Goal: Transaction & Acquisition: Purchase product/service

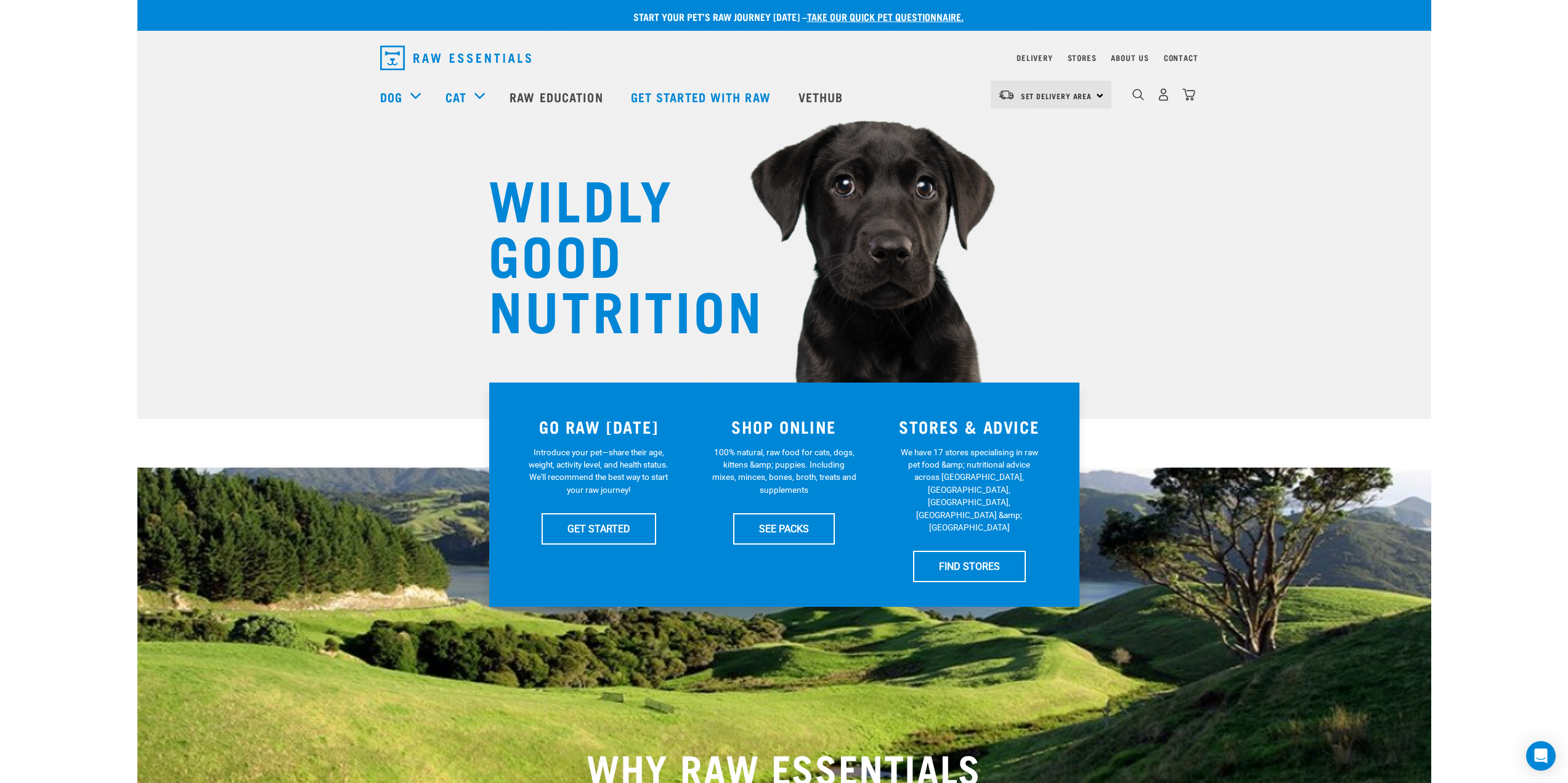
click at [1169, 105] on div "0" at bounding box center [1163, 95] width 63 height 28
click at [1160, 101] on img "dropdown navigation" at bounding box center [1163, 95] width 13 height 13
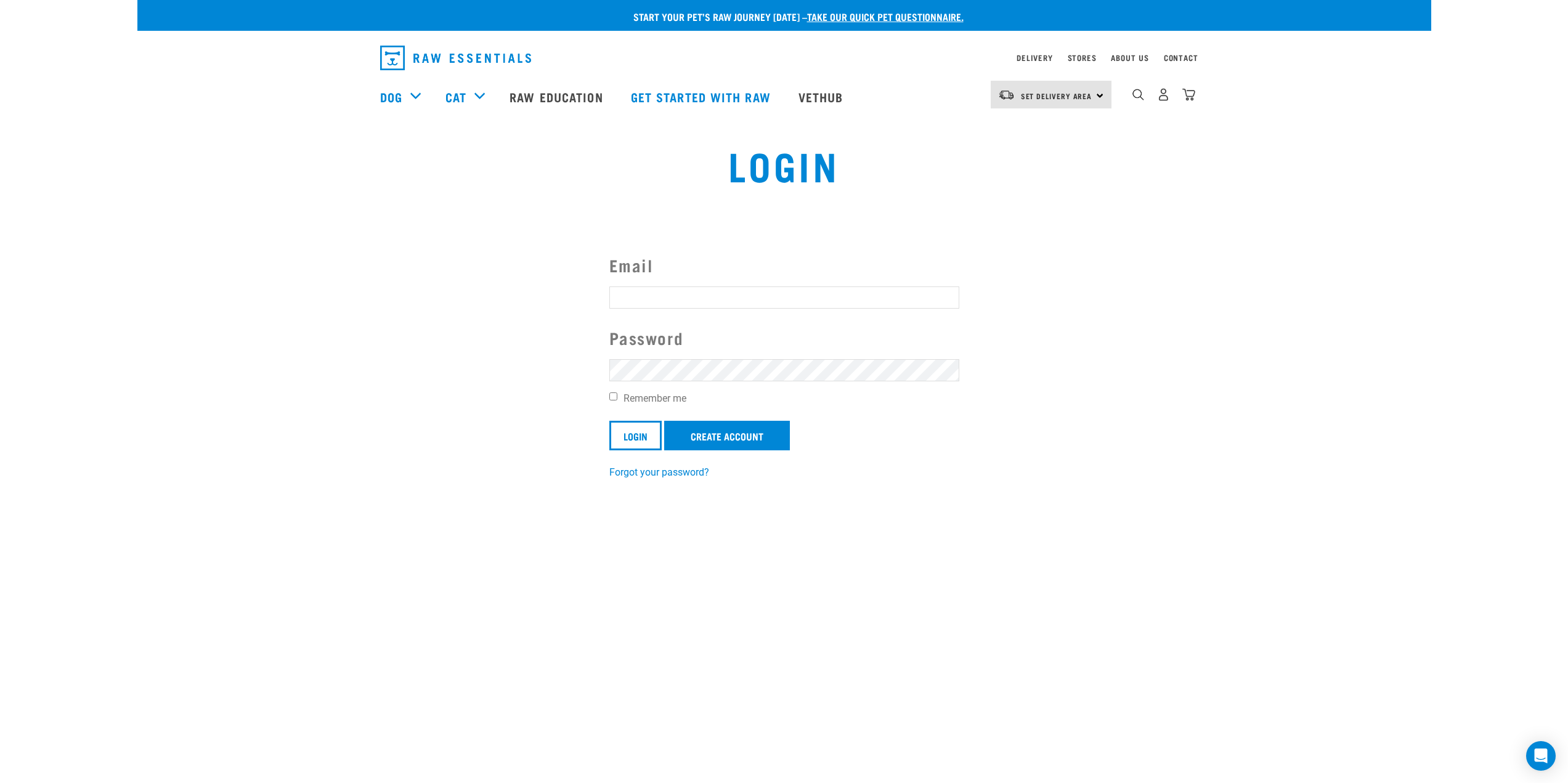
click at [646, 291] on input "Email" at bounding box center [784, 297] width 350 height 22
type input "jacob.mcginlay@gmail.com"
click at [653, 472] on link "Forgot your password?" at bounding box center [659, 472] width 100 height 11
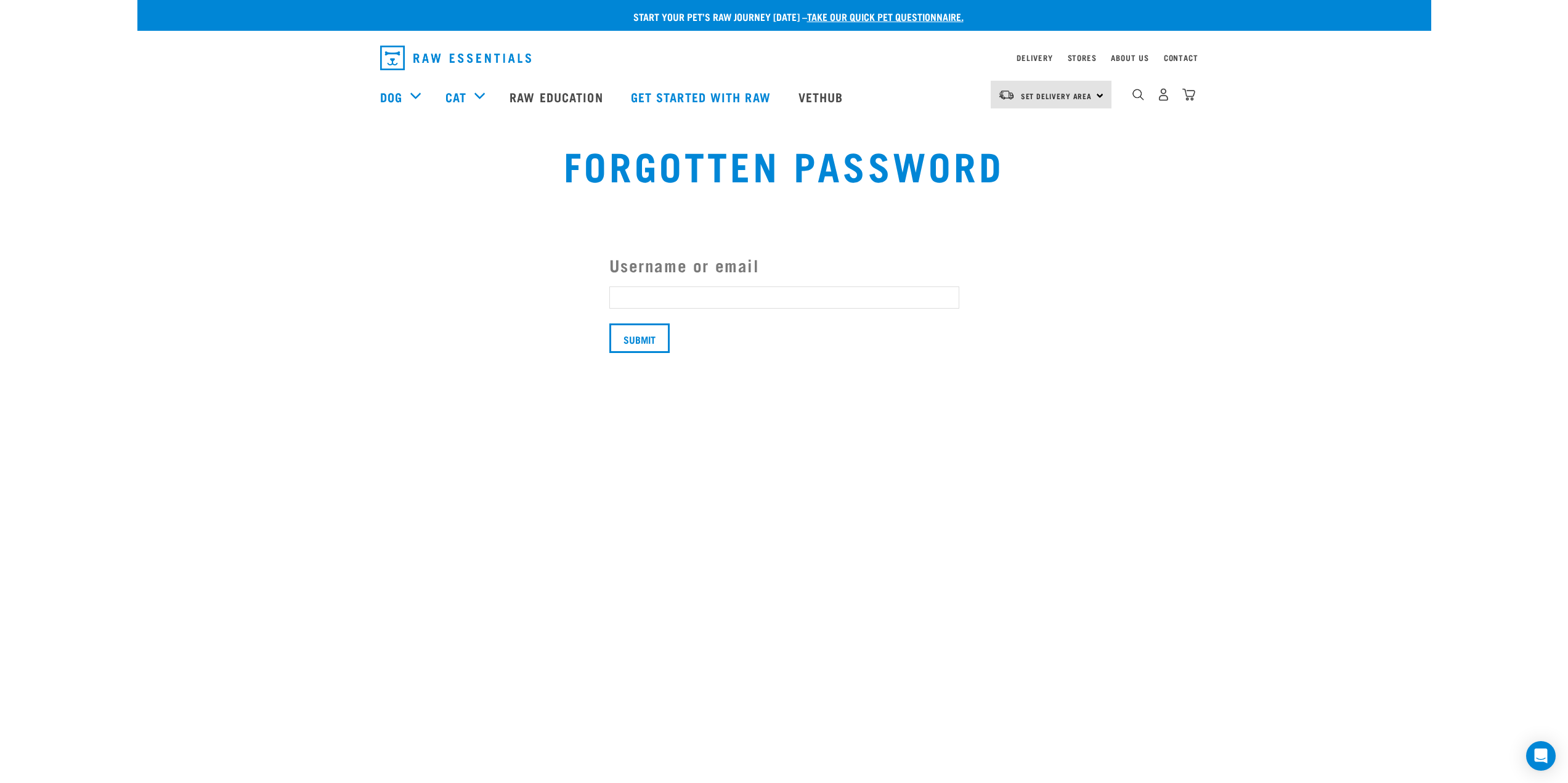
click at [686, 296] on input "Username or email" at bounding box center [784, 297] width 350 height 22
type input "[EMAIL_ADDRESS][DOMAIN_NAME]"
click at [647, 339] on input "Submit" at bounding box center [639, 338] width 61 height 30
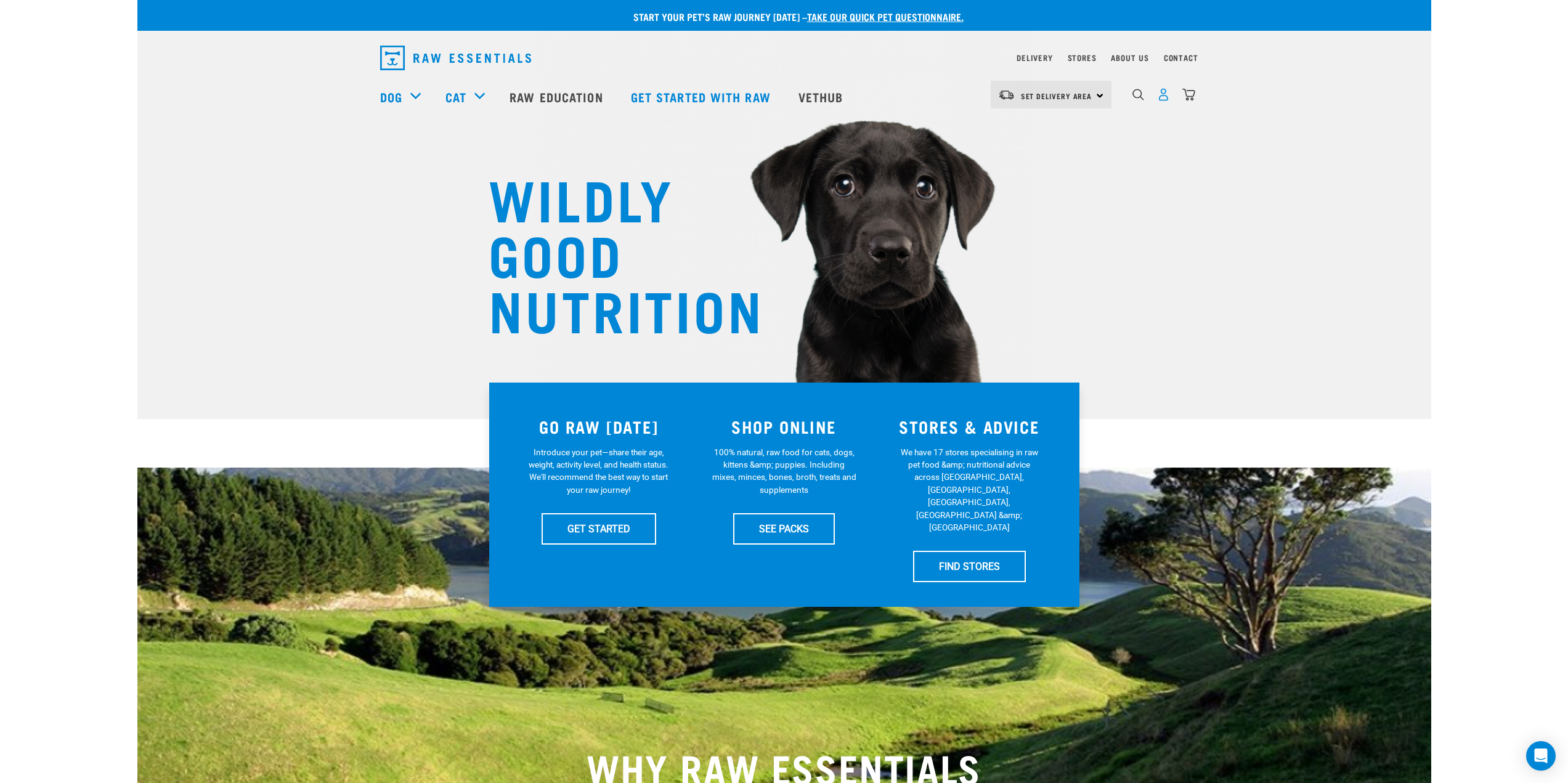
click at [1164, 101] on img "dropdown navigation" at bounding box center [1163, 95] width 13 height 13
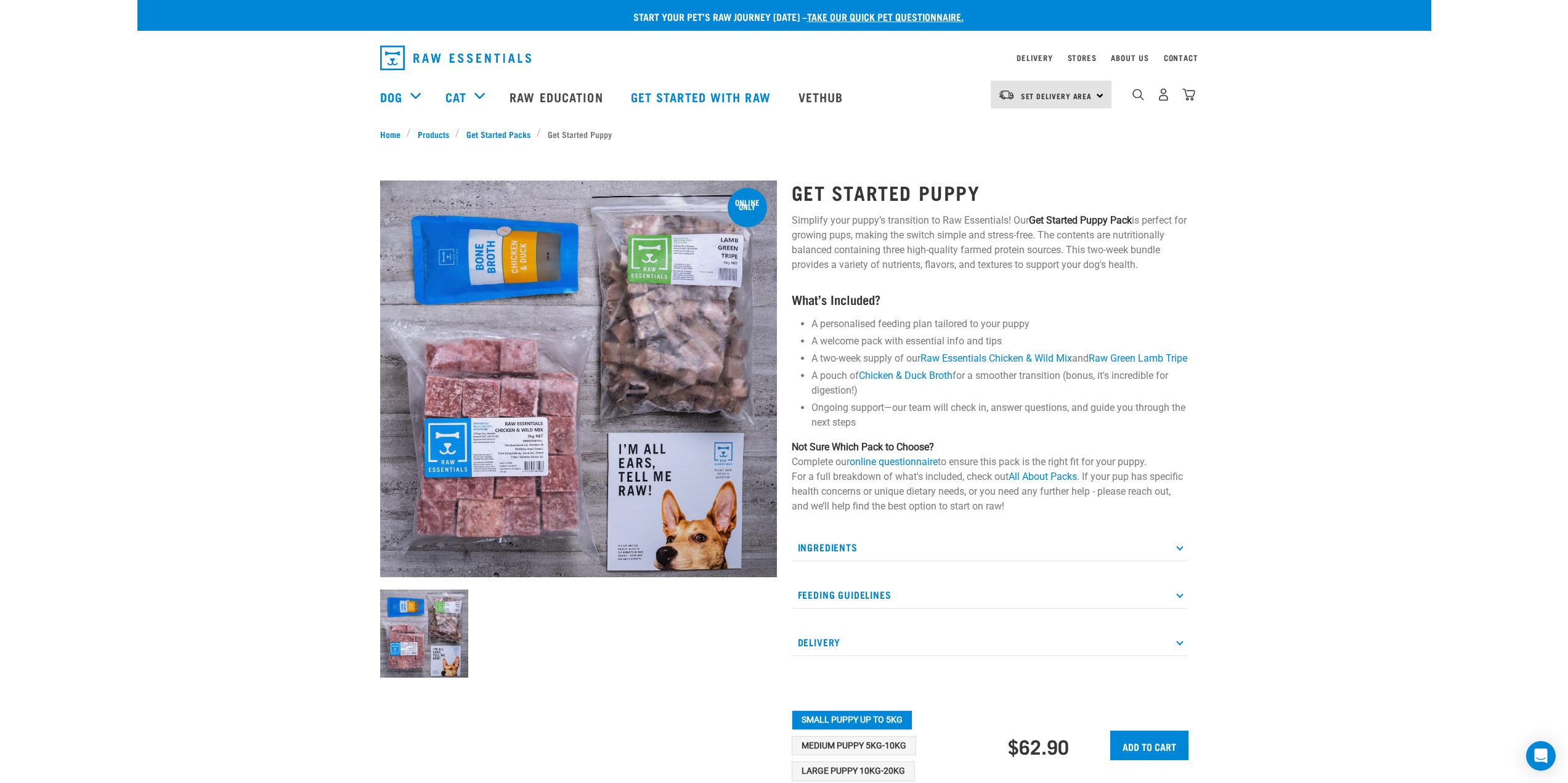
click at [905, 561] on p "Ingredients" at bounding box center [990, 548] width 396 height 28
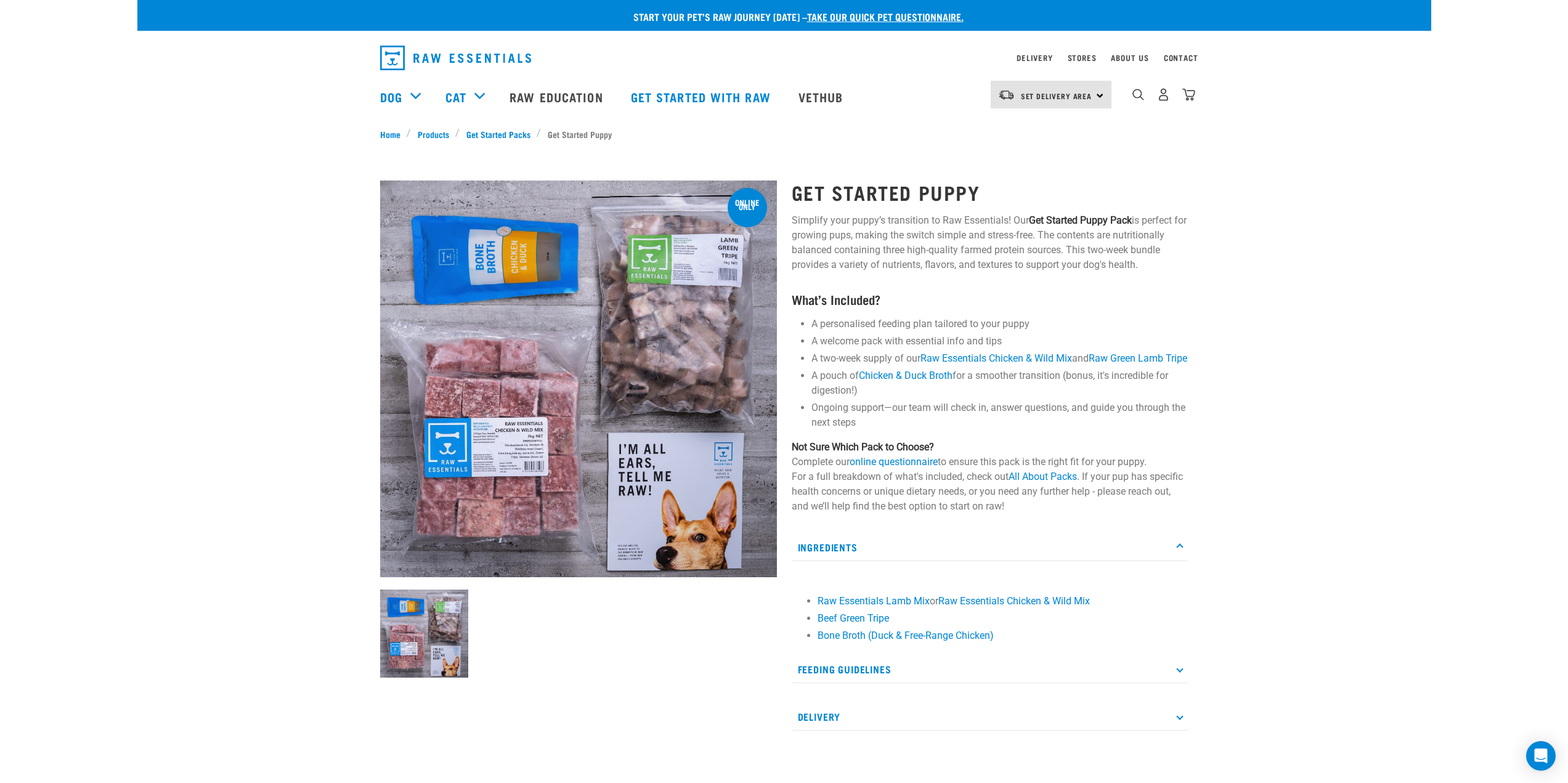
click at [905, 561] on p "Ingredients" at bounding box center [990, 548] width 396 height 28
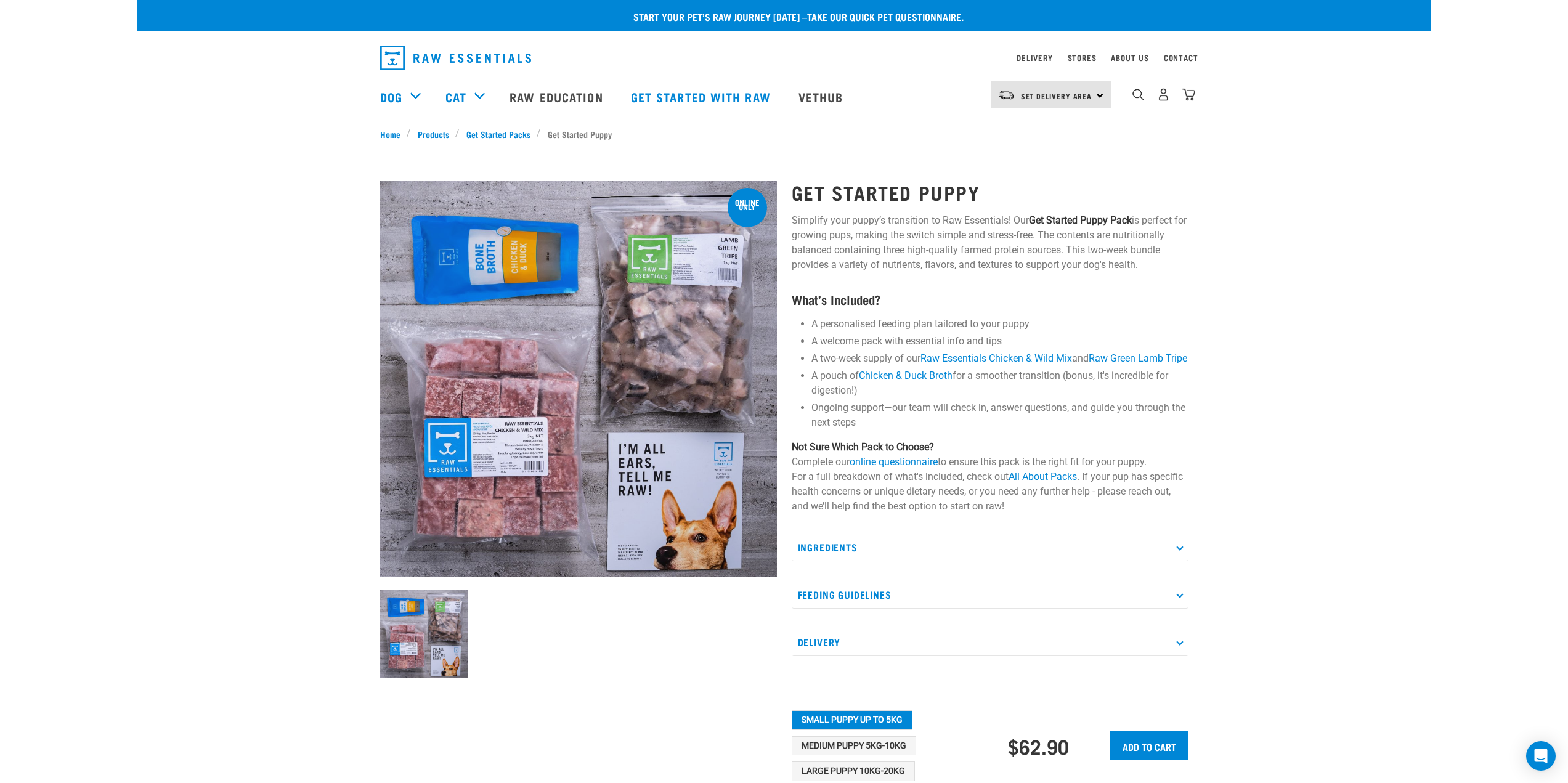
click at [896, 608] on p "Feeding Guidelines" at bounding box center [990, 595] width 396 height 28
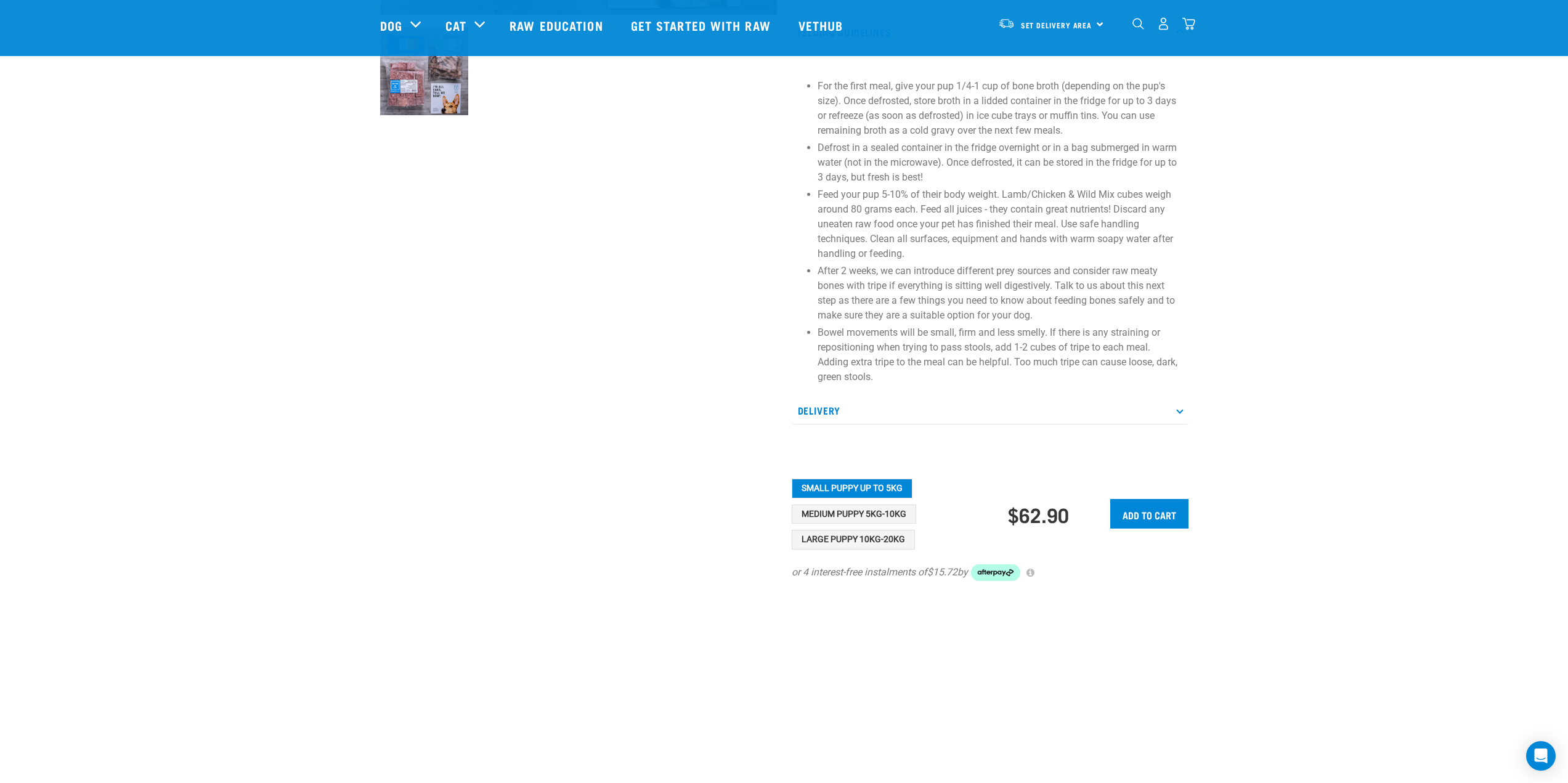
scroll to position [493, 0]
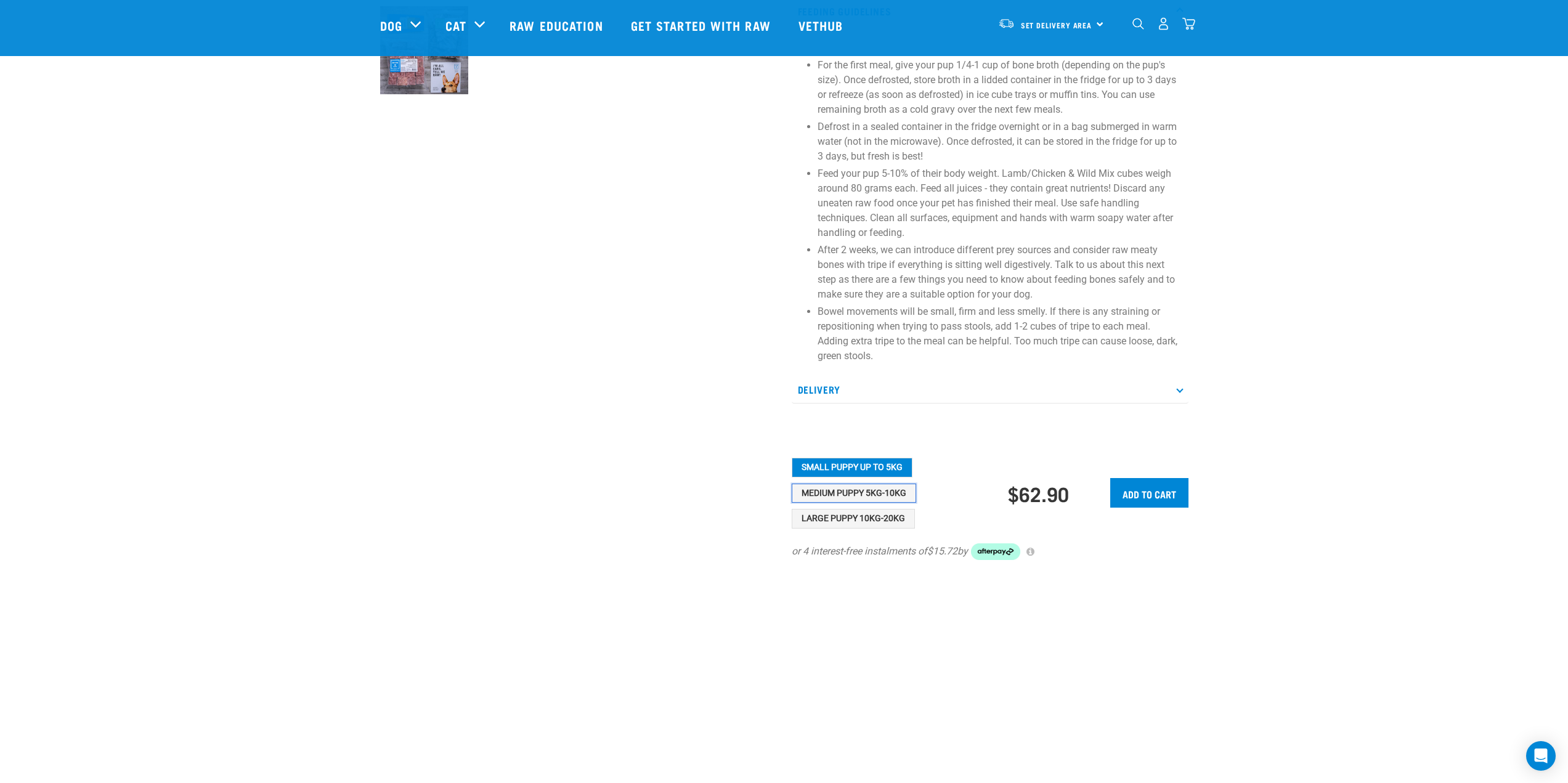
click at [844, 503] on button "Medium Puppy 5kg-10kg" at bounding box center [854, 493] width 125 height 19
click at [872, 528] on button "Large Puppy 10kg-20kg" at bounding box center [854, 518] width 123 height 19
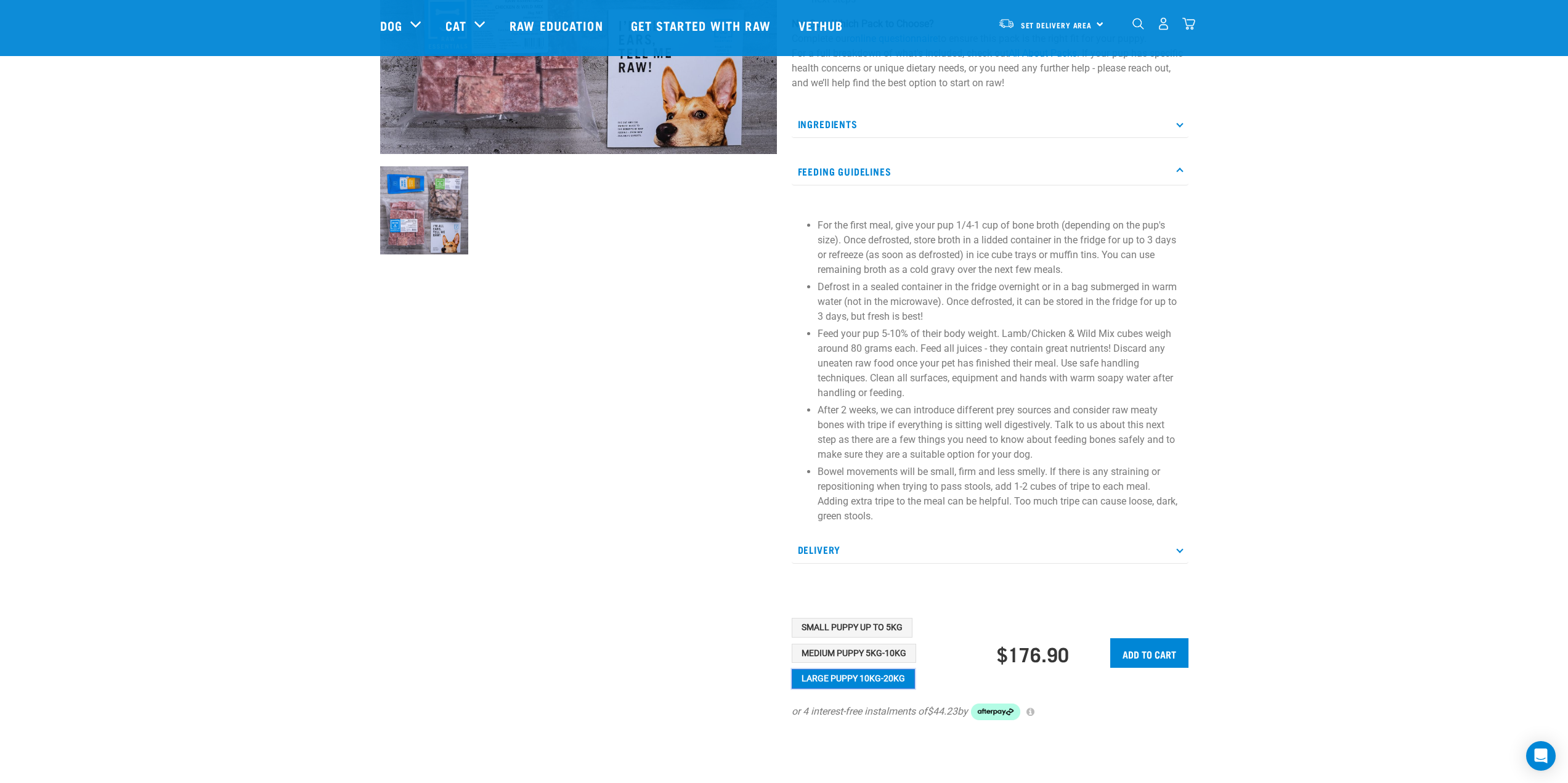
scroll to position [308, 0]
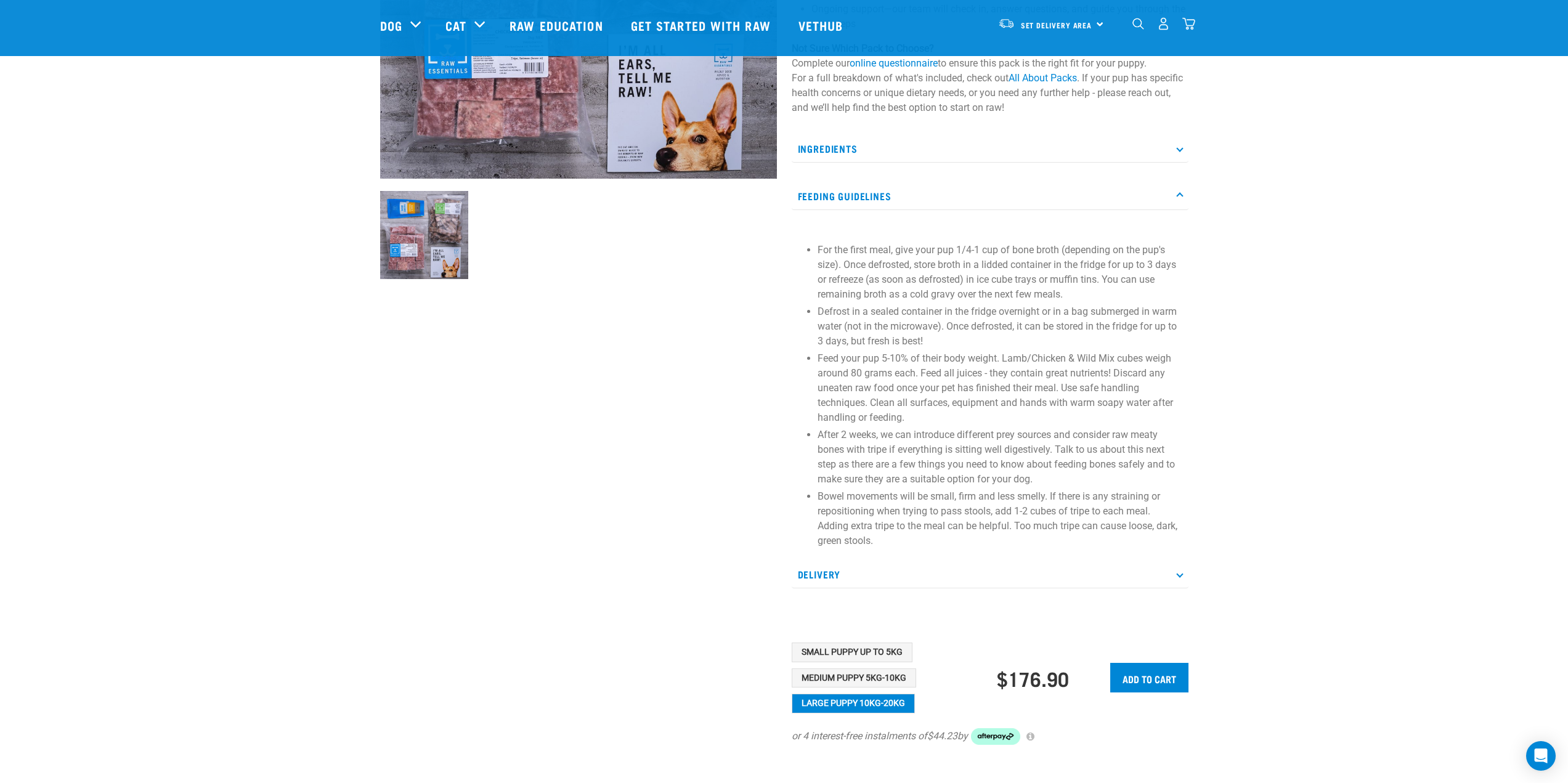
click at [913, 210] on p "Feeding Guidelines" at bounding box center [990, 196] width 396 height 28
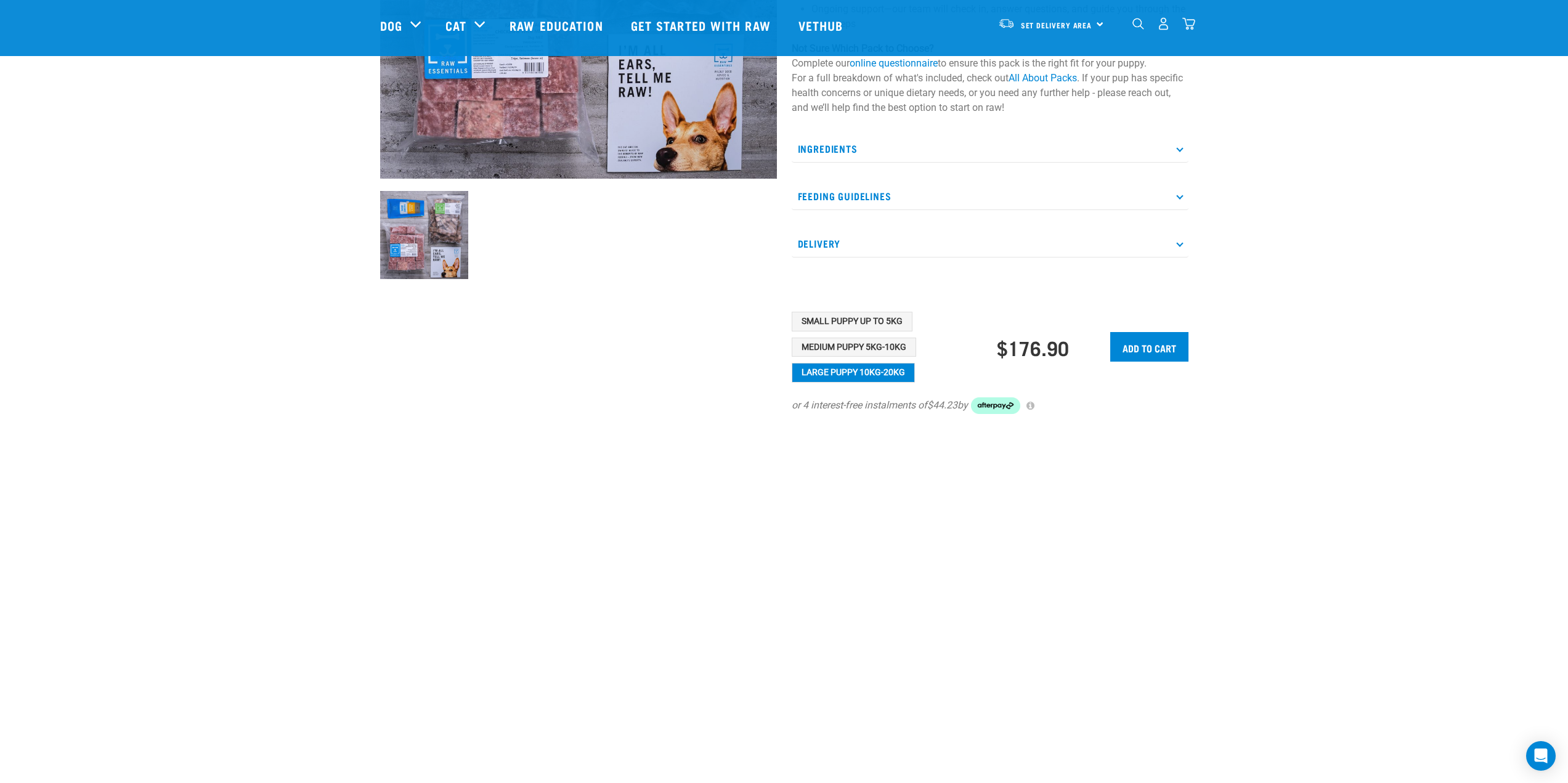
click at [1178, 210] on p "Feeding Guidelines" at bounding box center [990, 196] width 396 height 28
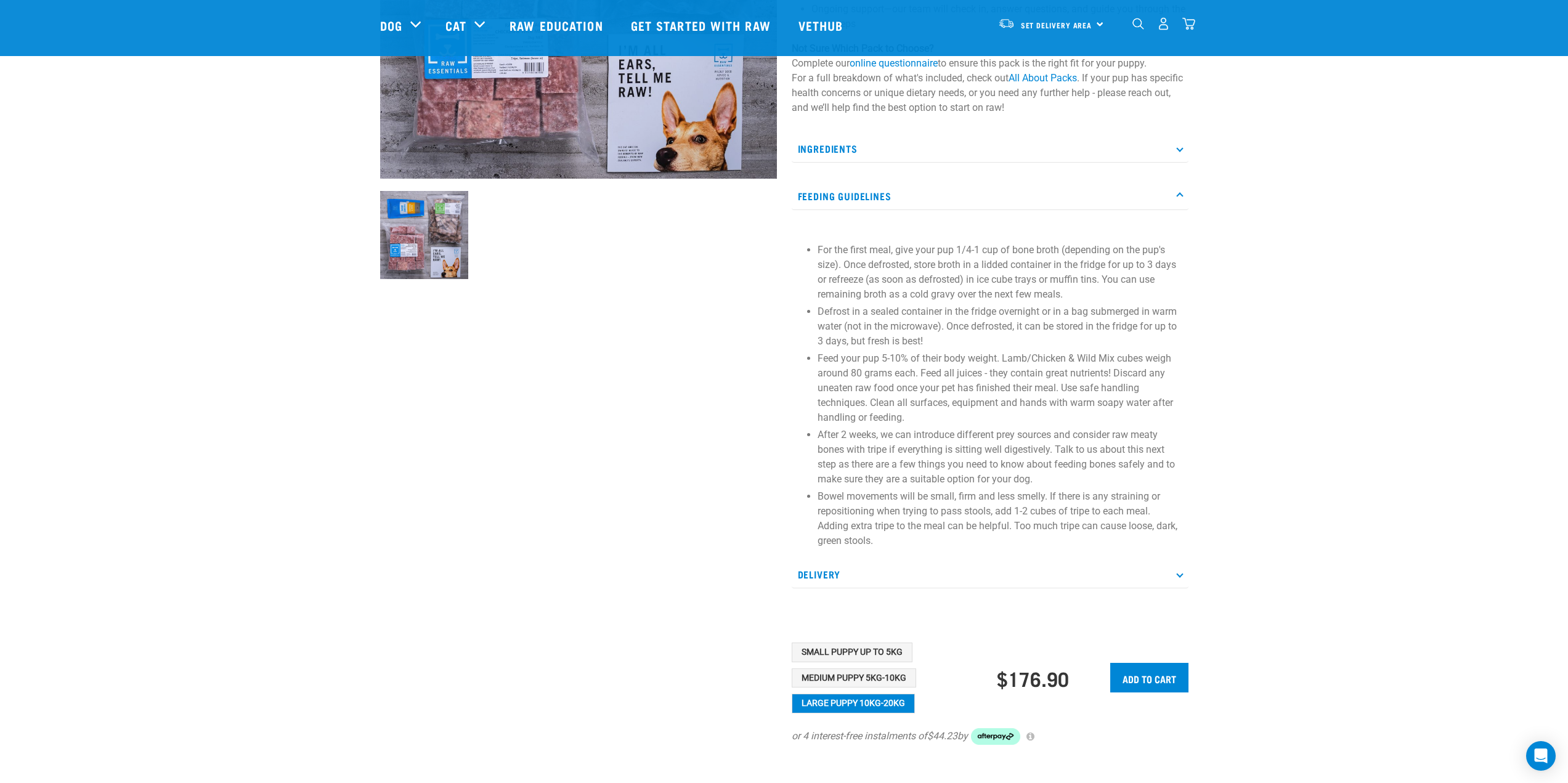
click at [1185, 210] on p "Feeding Guidelines" at bounding box center [990, 196] width 396 height 28
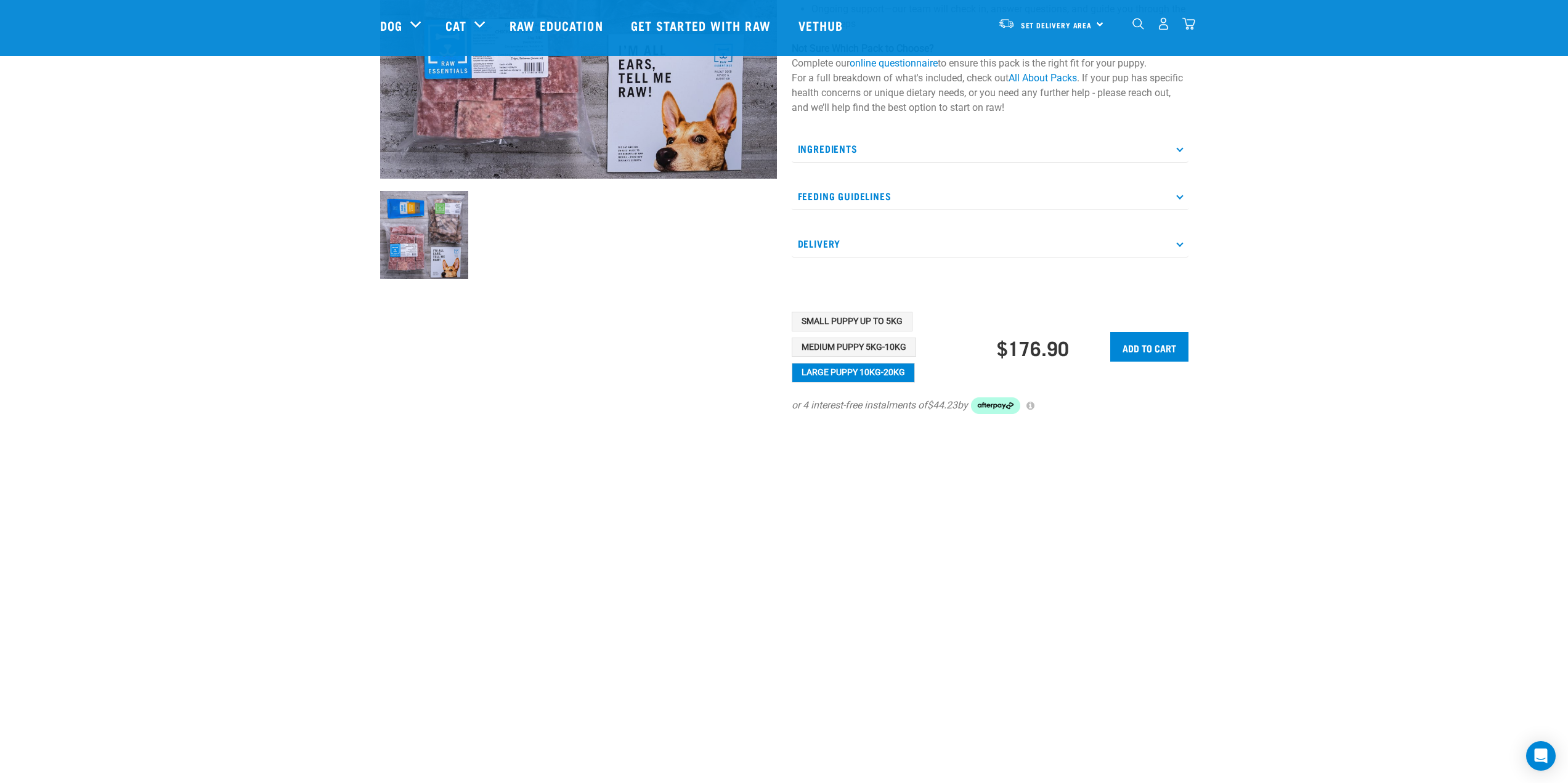
click at [1181, 163] on p "Ingredients" at bounding box center [990, 149] width 396 height 28
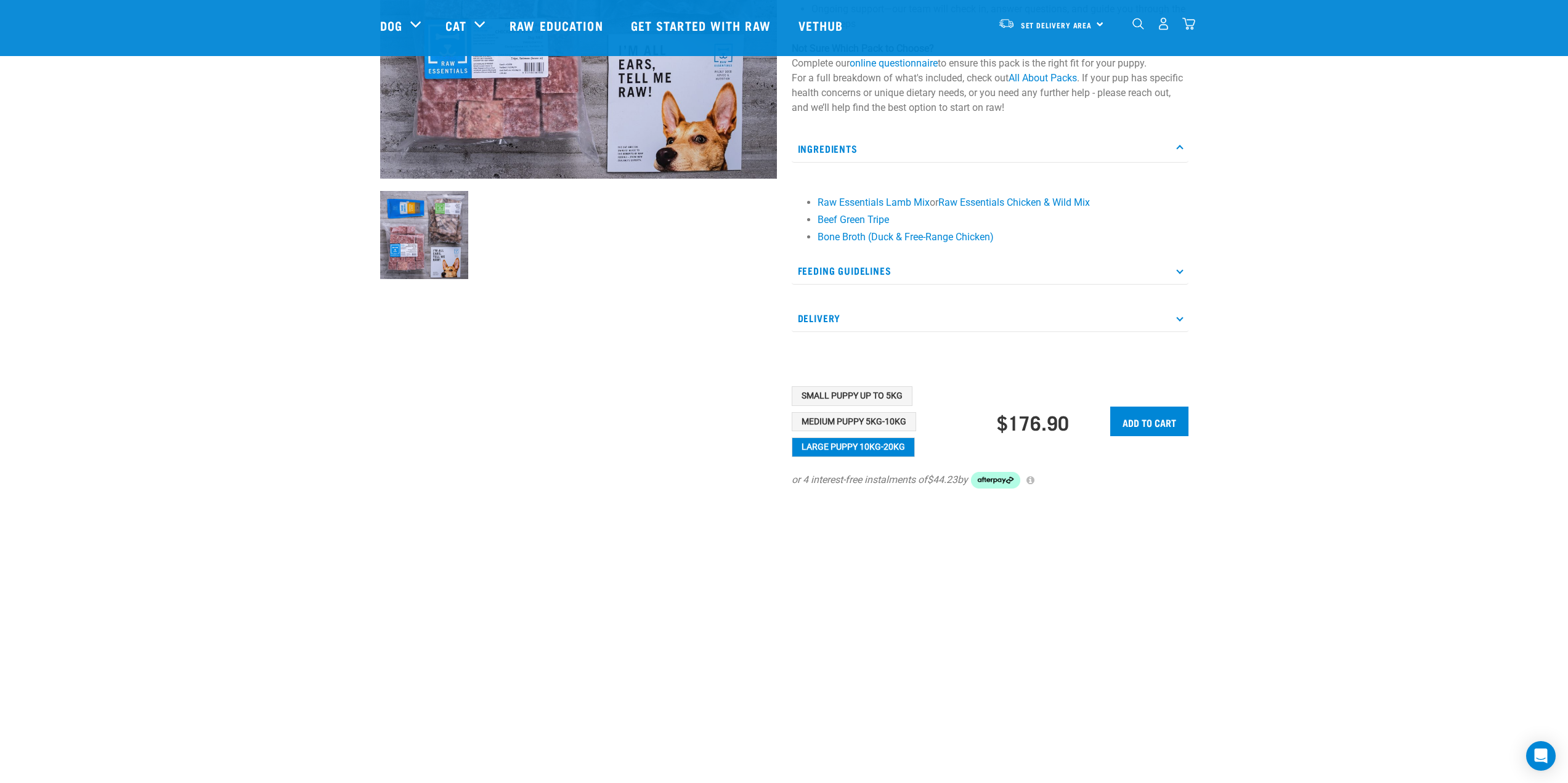
click at [1181, 163] on p "Ingredients" at bounding box center [990, 149] width 396 height 28
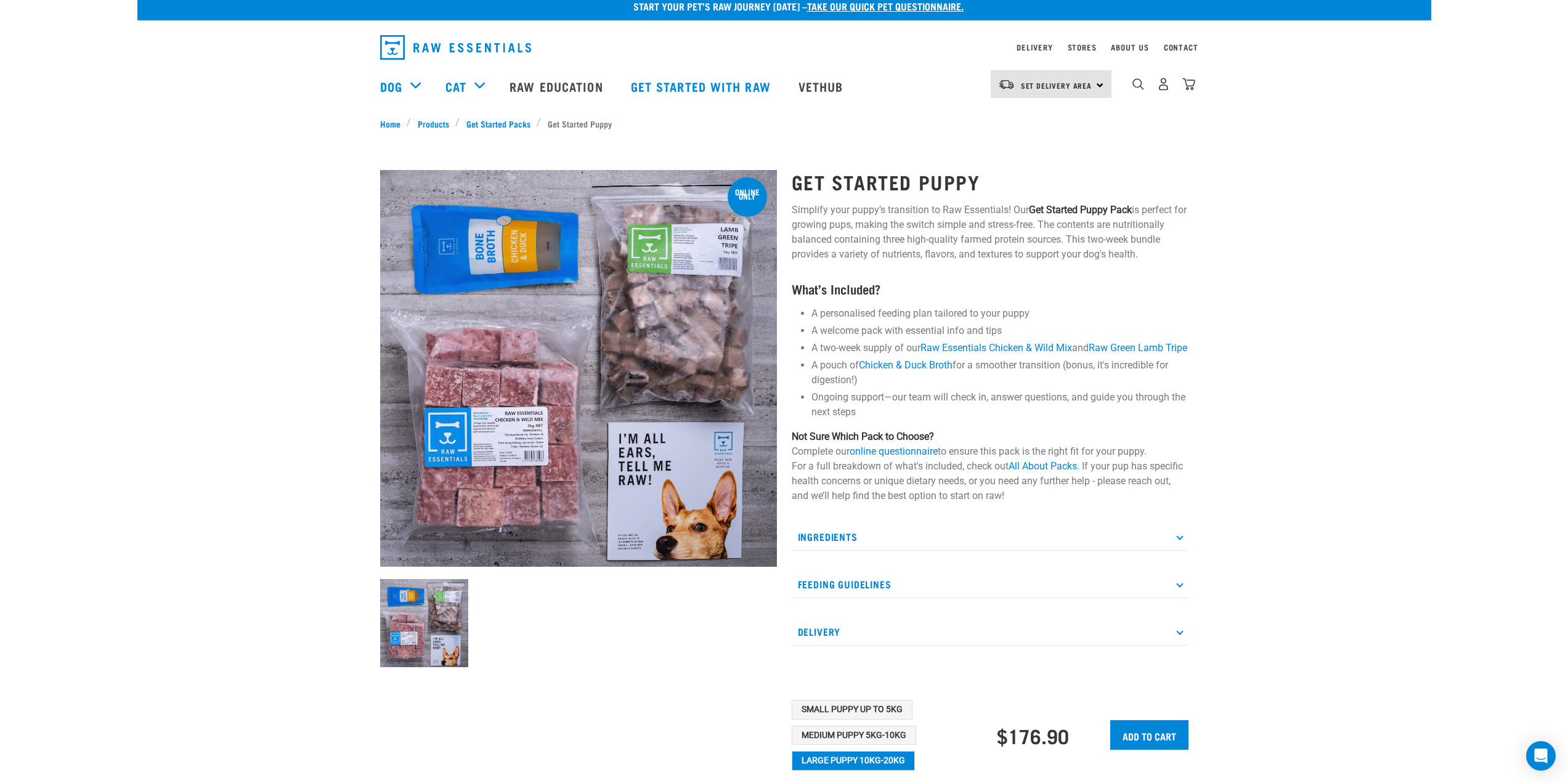
scroll to position [0, 0]
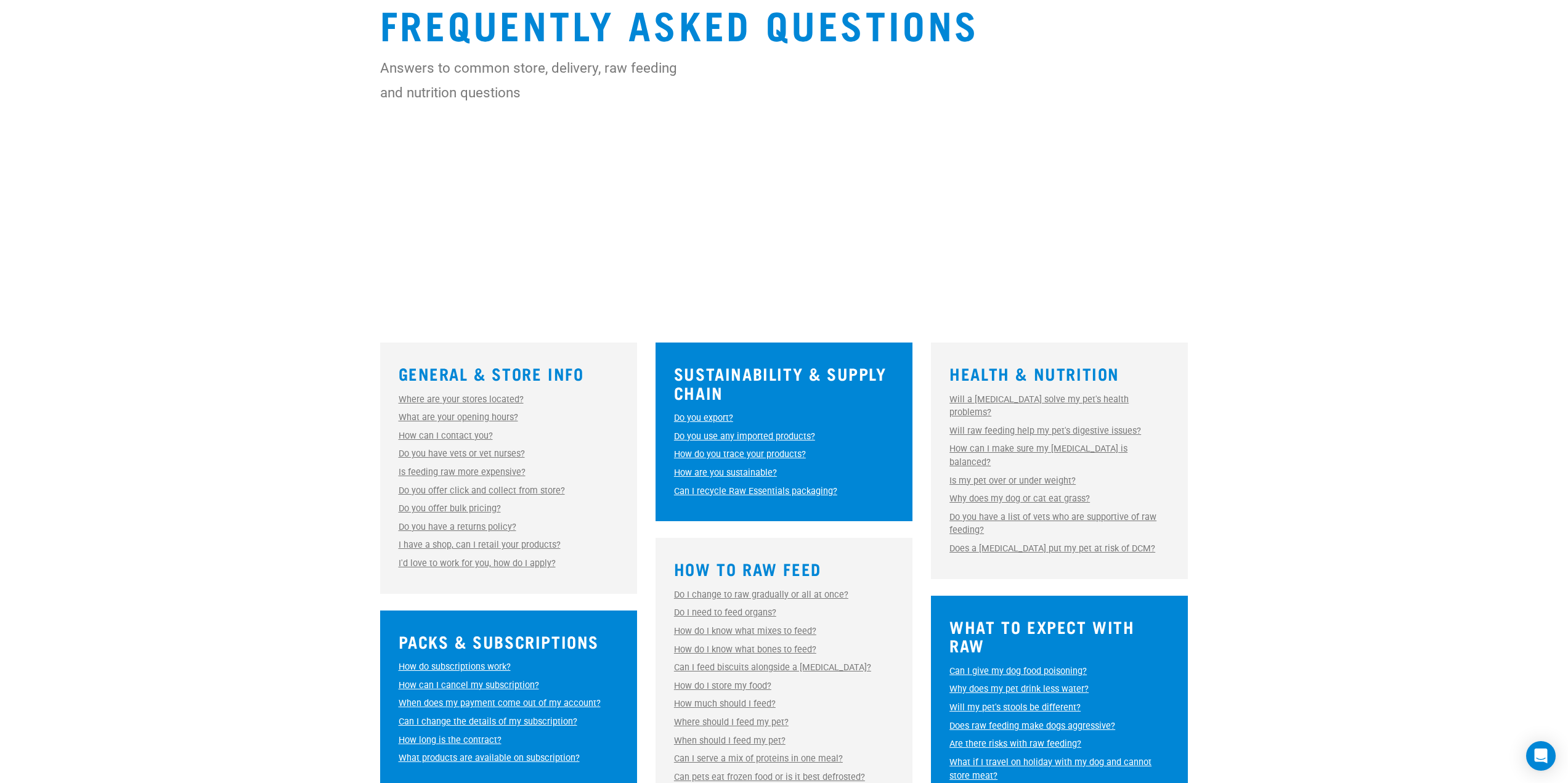
scroll to position [184, 0]
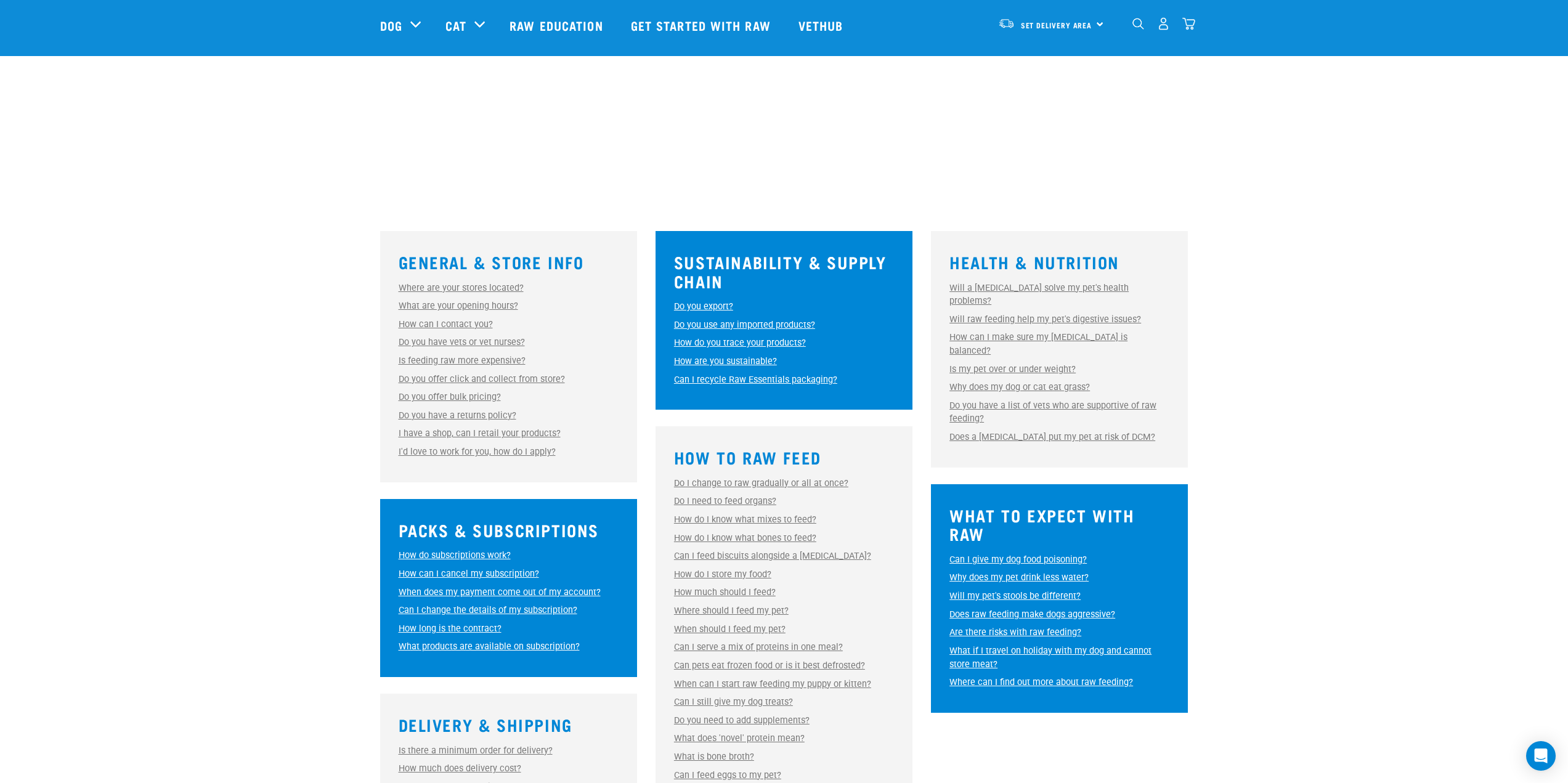
click at [1011, 400] on link "Do you have a list of vets who are supportive of raw feeding?" at bounding box center [1053, 413] width 207 height 24
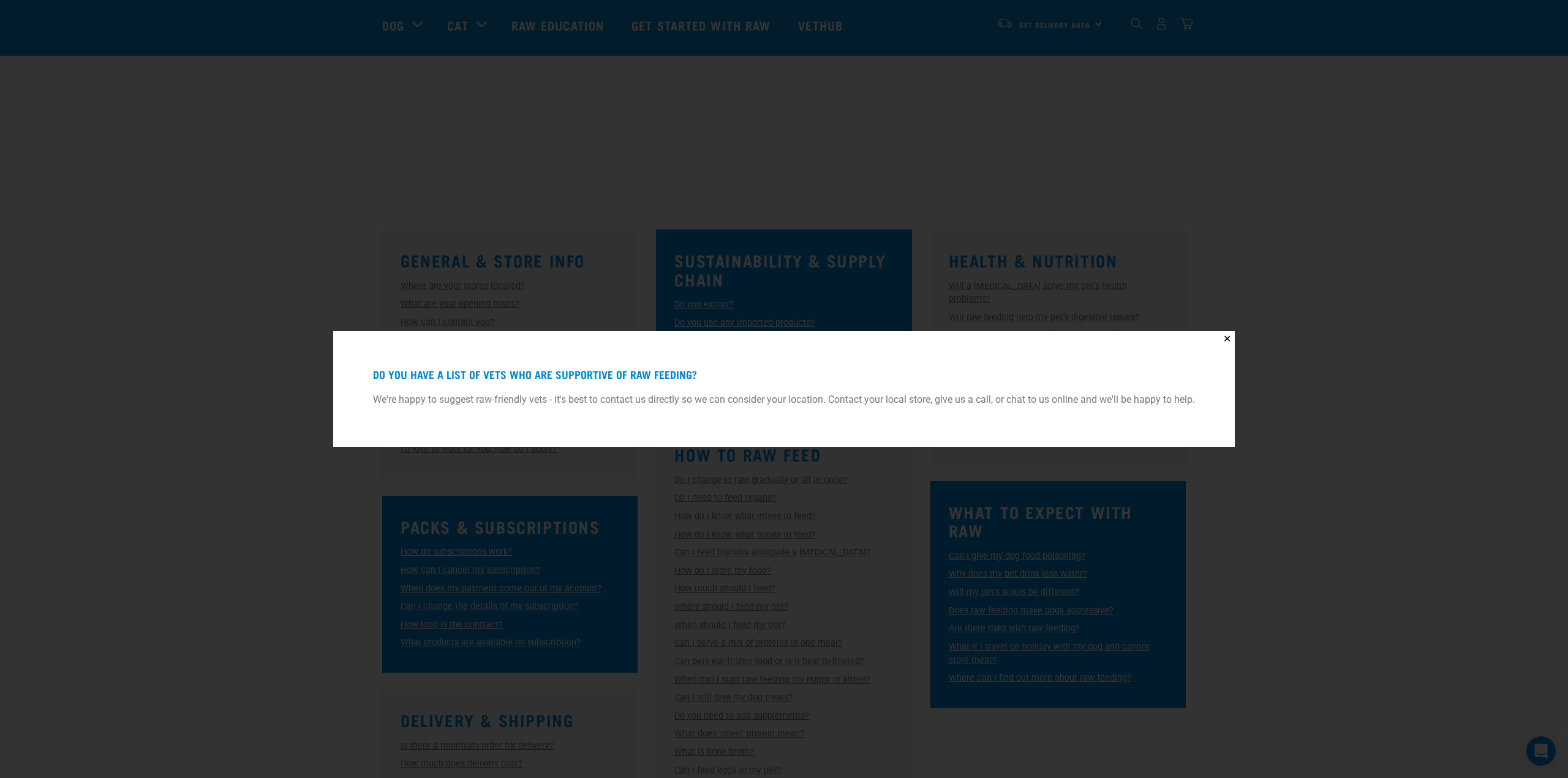
click at [1188, 530] on div "✕ Do you have a list of vets who are supportive of raw feeding? We're happy to …" at bounding box center [784, 389] width 1568 height 778
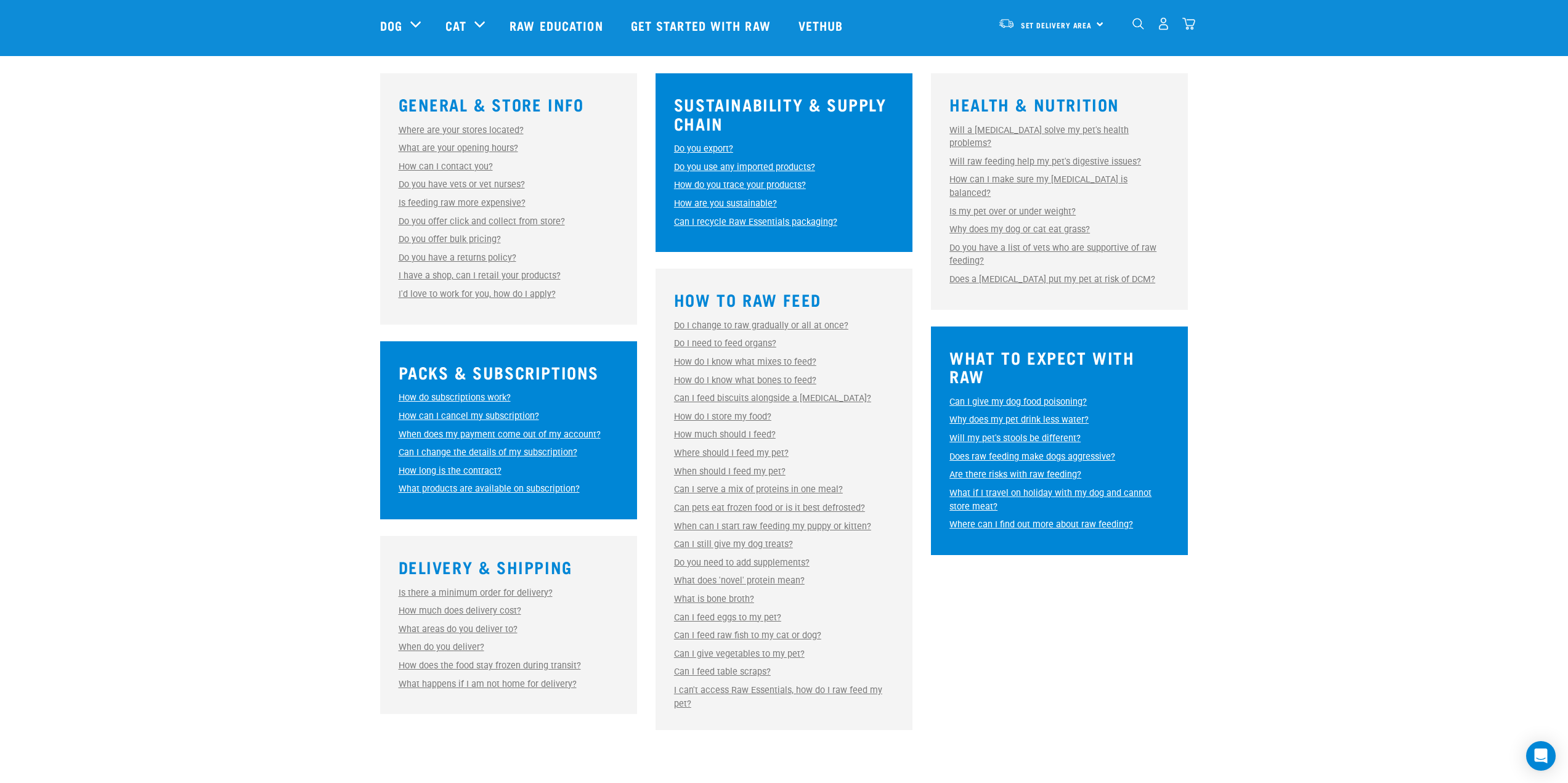
scroll to position [370, 0]
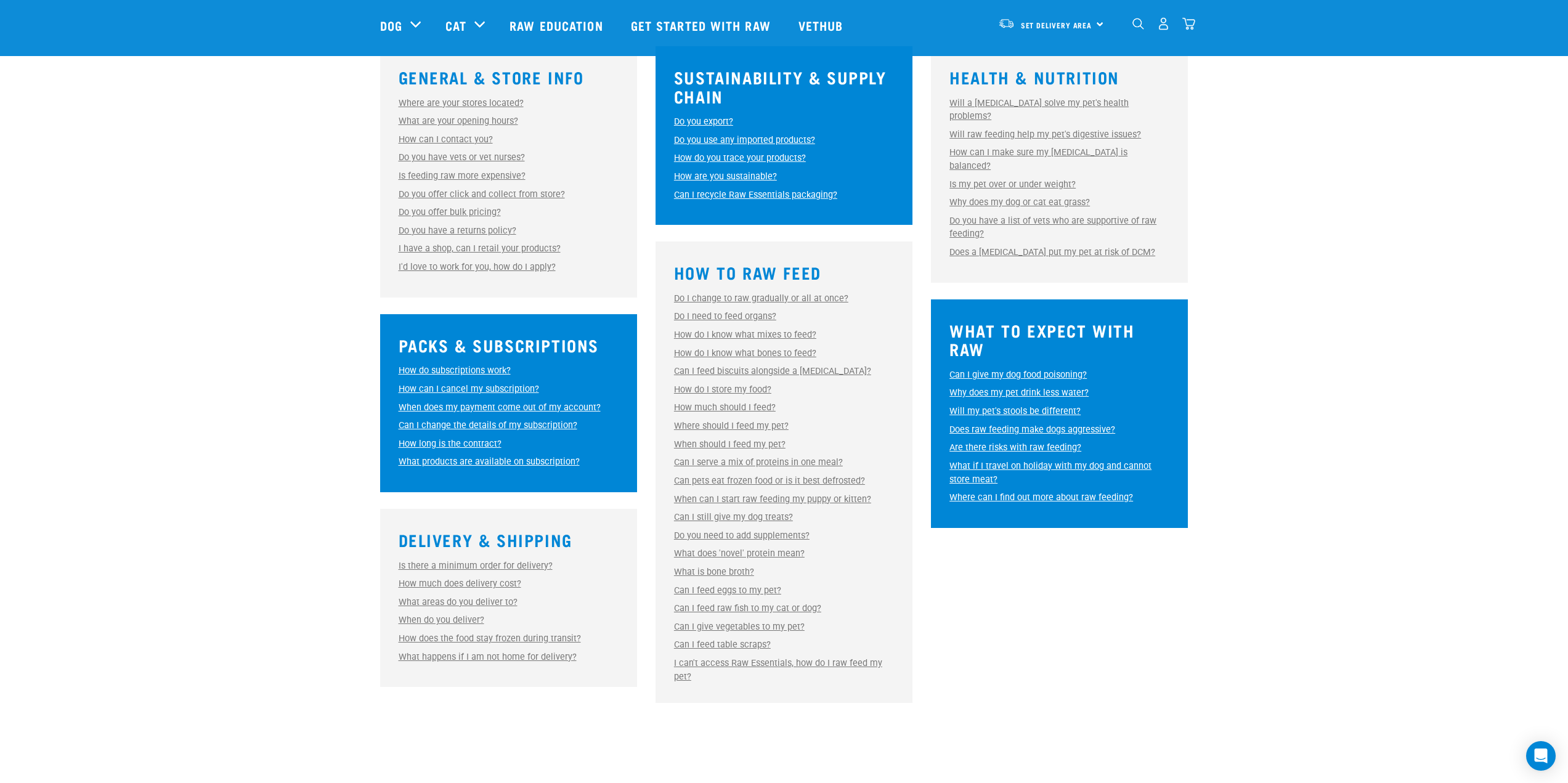
click at [718, 320] on link "Do I need to feed organs?" at bounding box center [725, 316] width 102 height 11
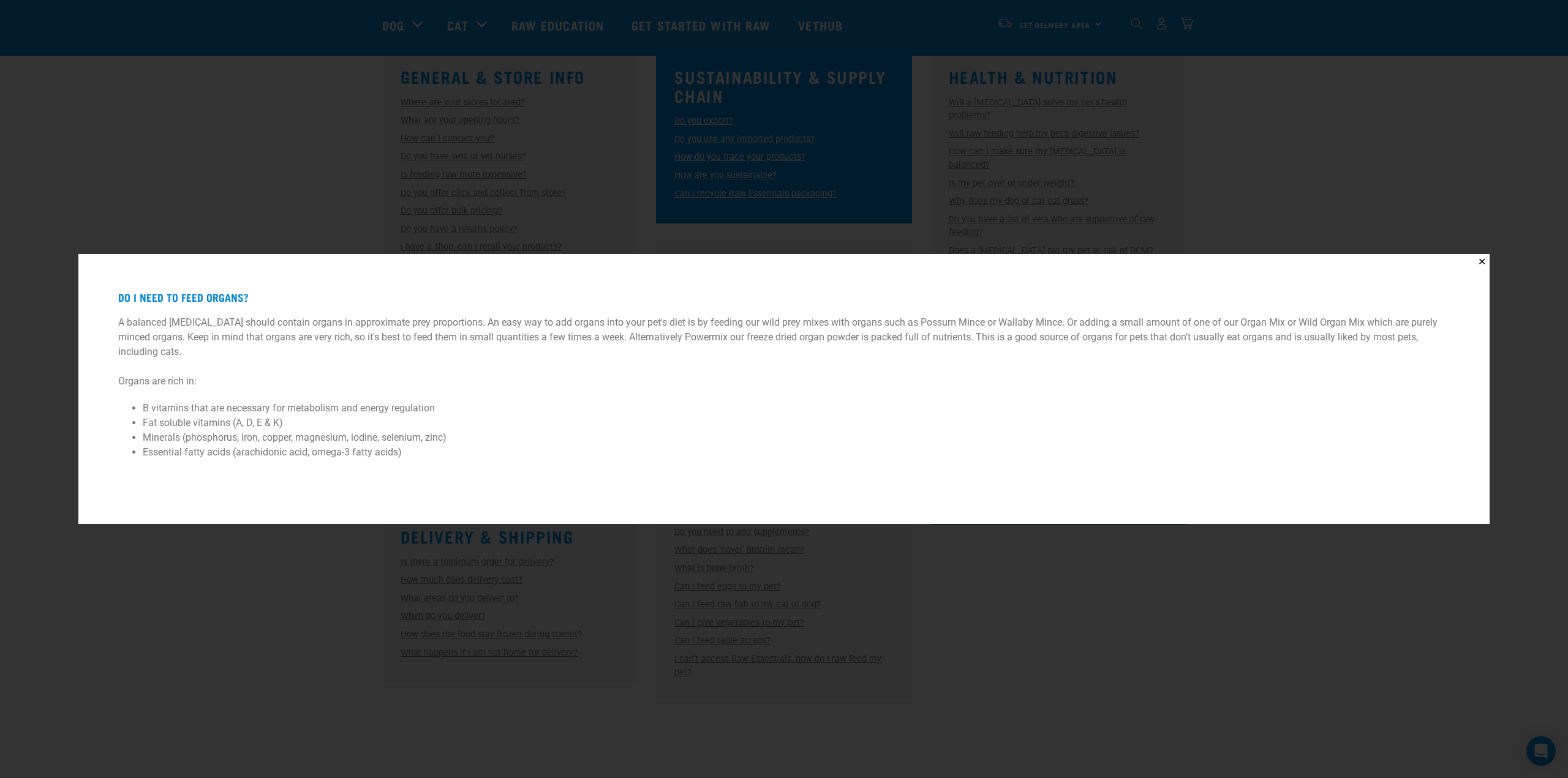
click at [884, 608] on div "✕ Do I need to feed organs? A balanced raw diet should contain organs in approx…" at bounding box center [784, 389] width 1568 height 778
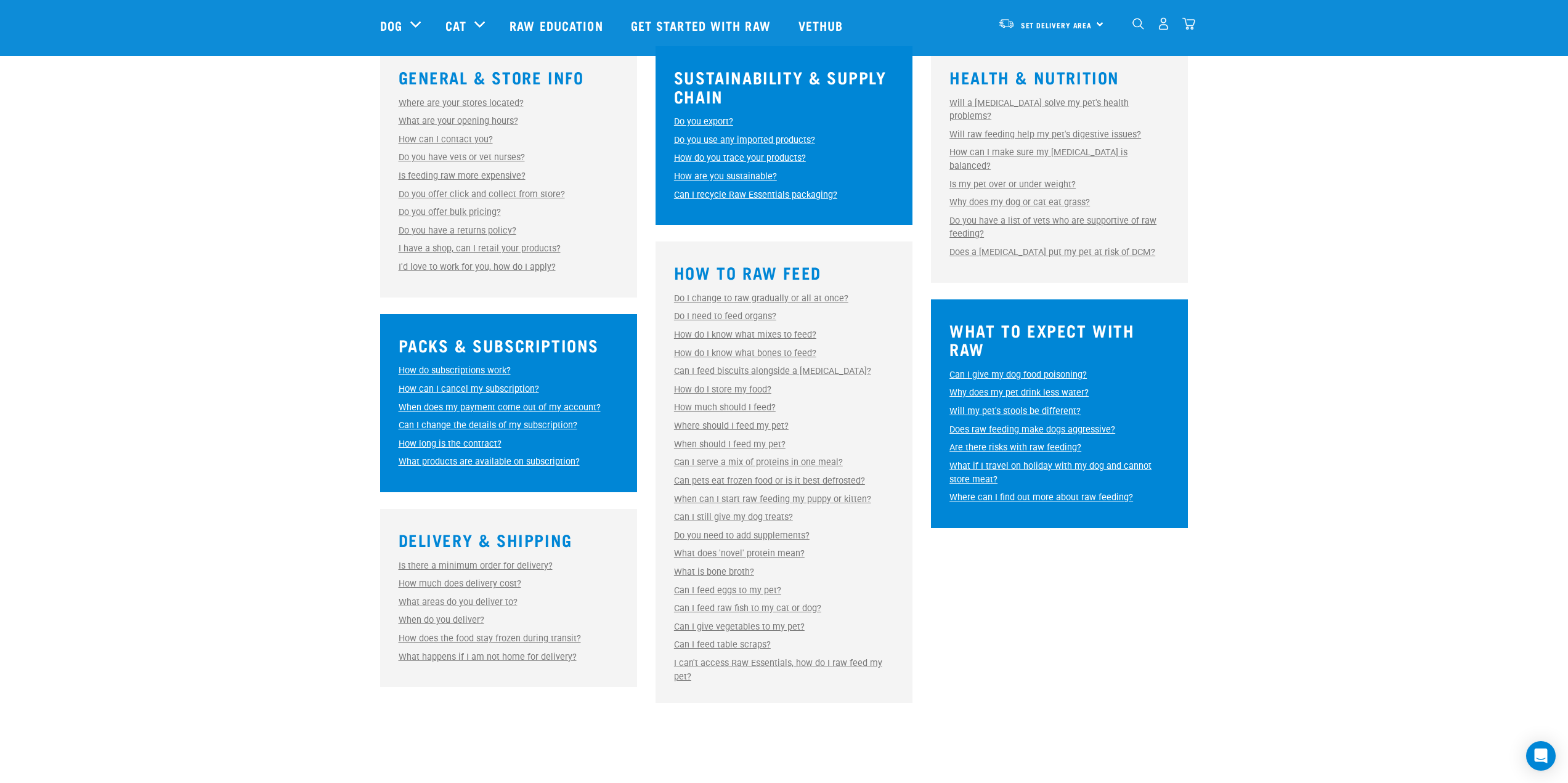
click at [754, 350] on link "How do I know what bones to feed?" at bounding box center [745, 353] width 142 height 11
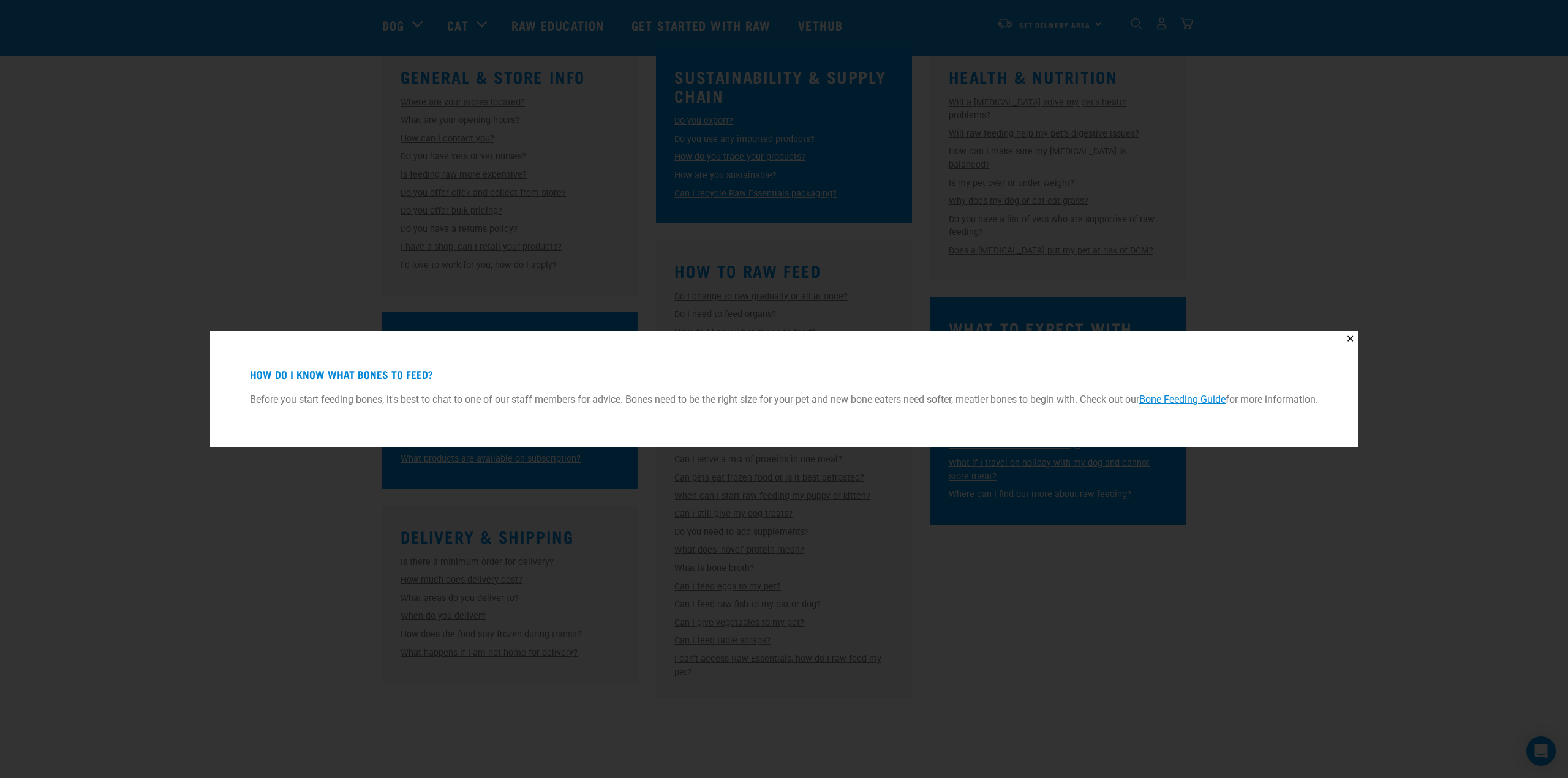
click at [1092, 608] on div "✕ How do I know what bones to feed? Before you start feeding bones, it's best t…" at bounding box center [784, 389] width 1568 height 778
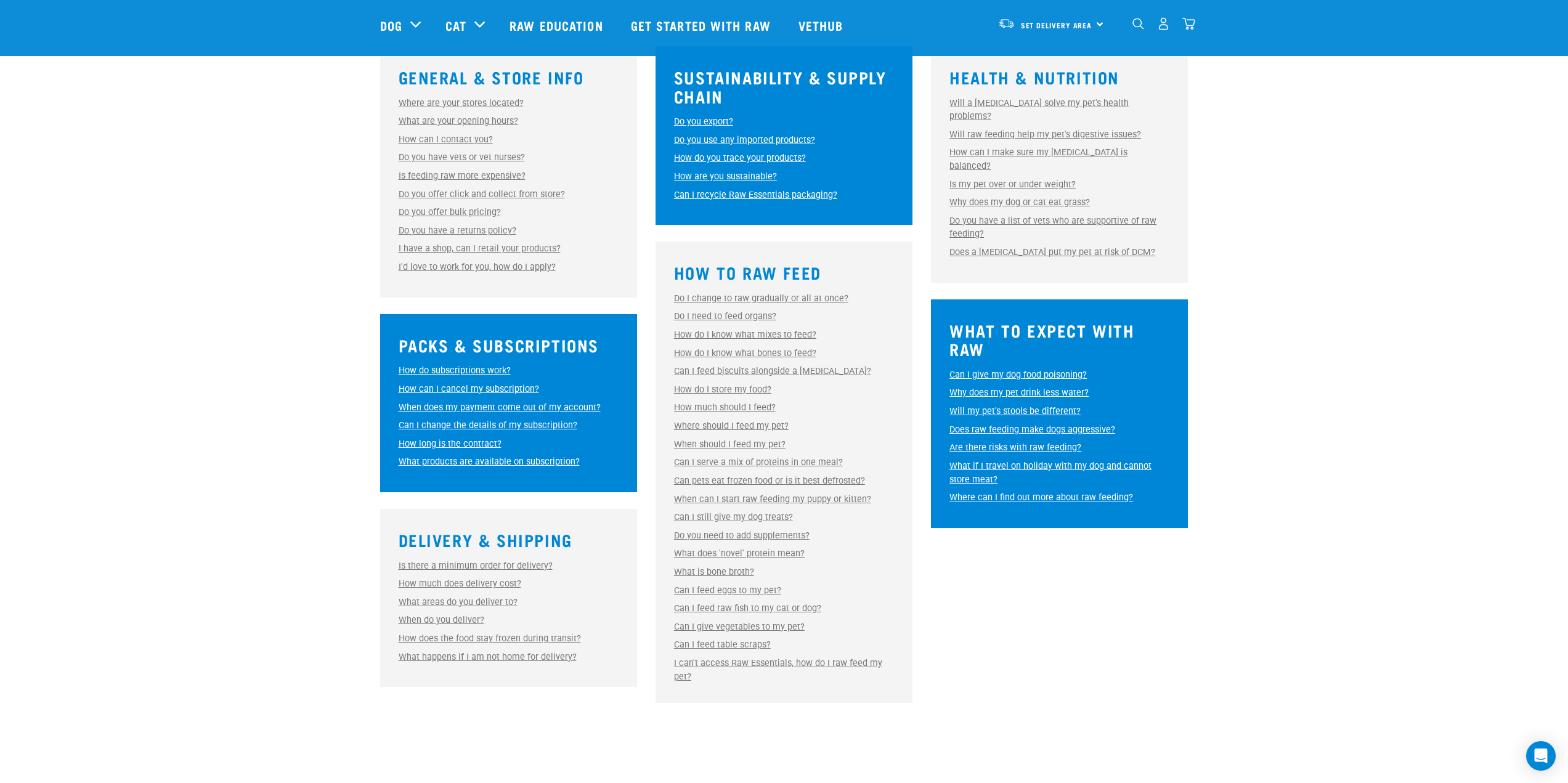
click at [735, 428] on link "Where should I feed my pet?" at bounding box center [731, 425] width 115 height 11
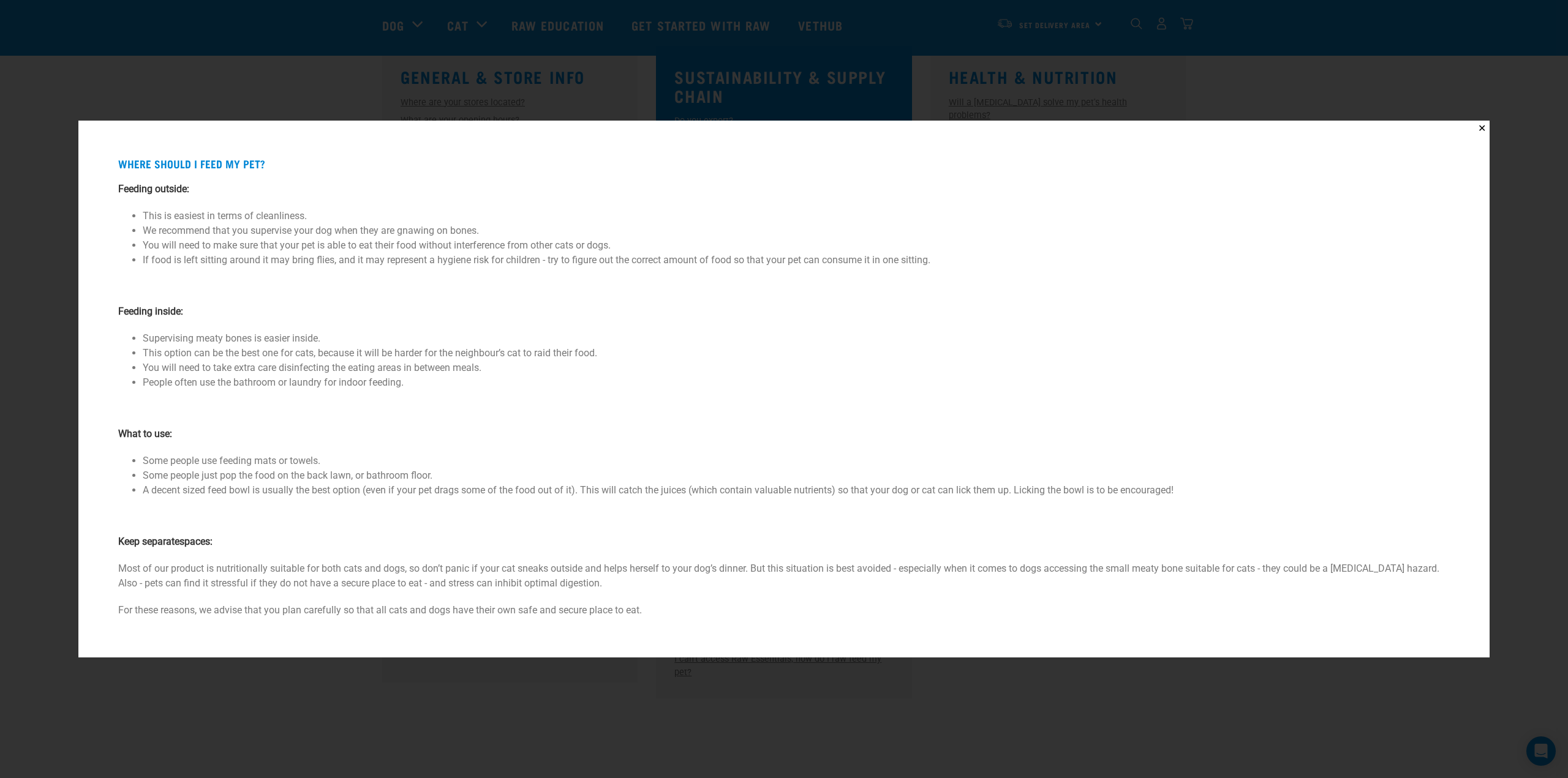
click at [859, 686] on div "✕ Where should I feed my pet? Feeding outside: This is easiest in terms of clea…" at bounding box center [784, 389] width 1568 height 778
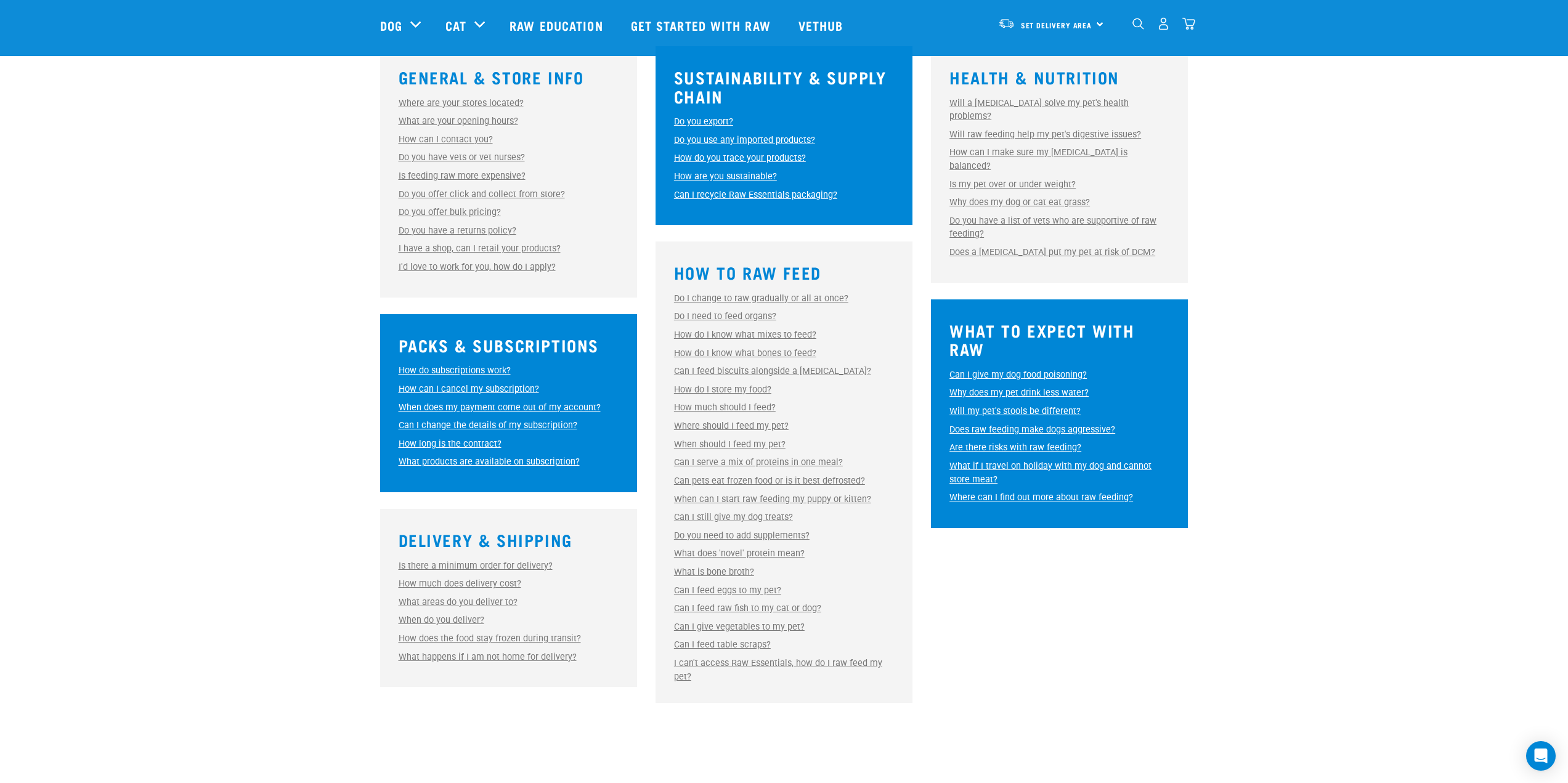
click at [723, 414] on div "How much should I feed? How much should I feed? We work out a suggested amount …" at bounding box center [784, 408] width 220 height 14
click at [725, 407] on link "How much should I feed?" at bounding box center [725, 407] width 102 height 11
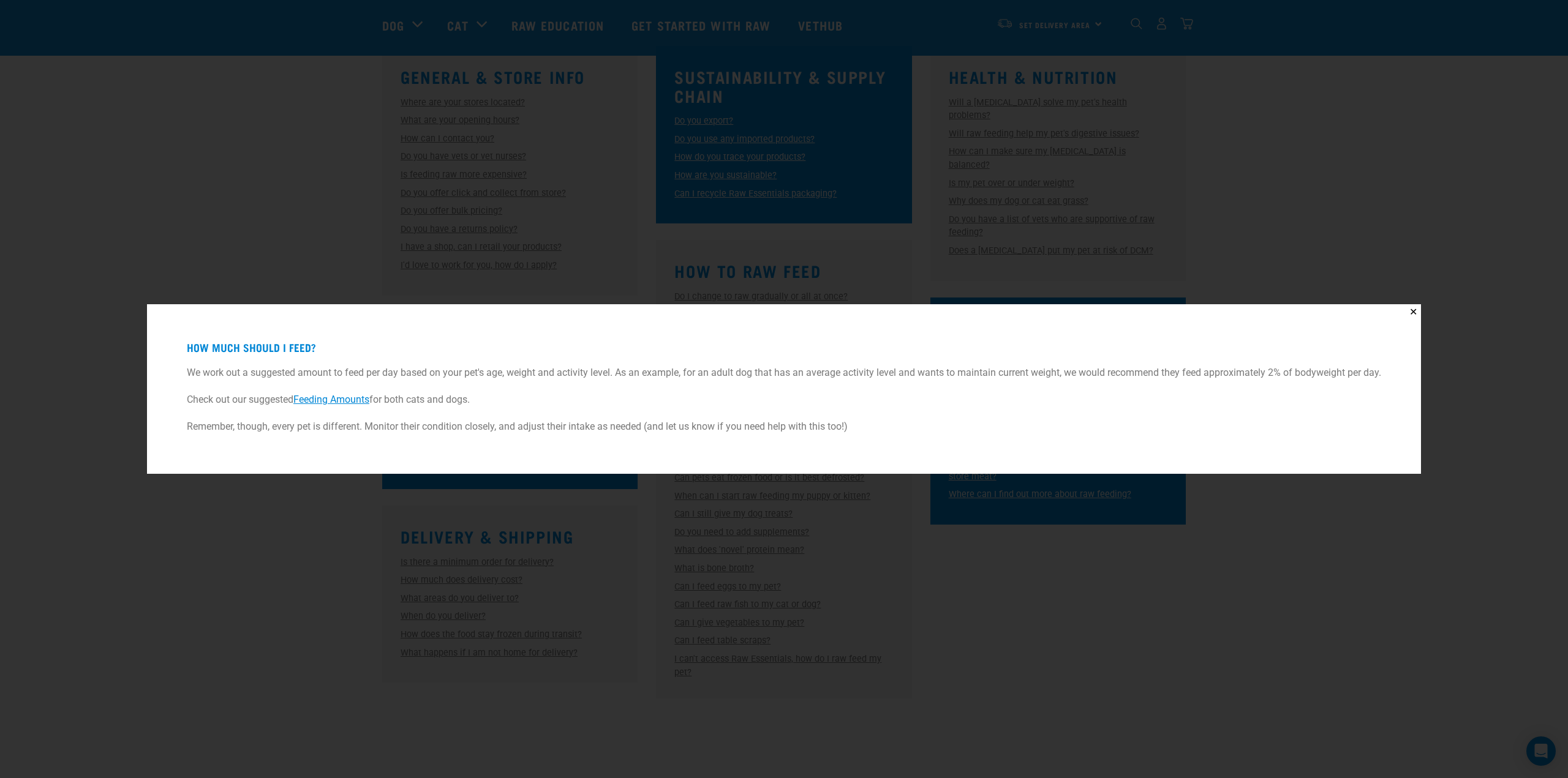
click at [1168, 657] on div "✕ How much should I feed? We work out a suggested amount to feed per day based …" at bounding box center [784, 389] width 1568 height 778
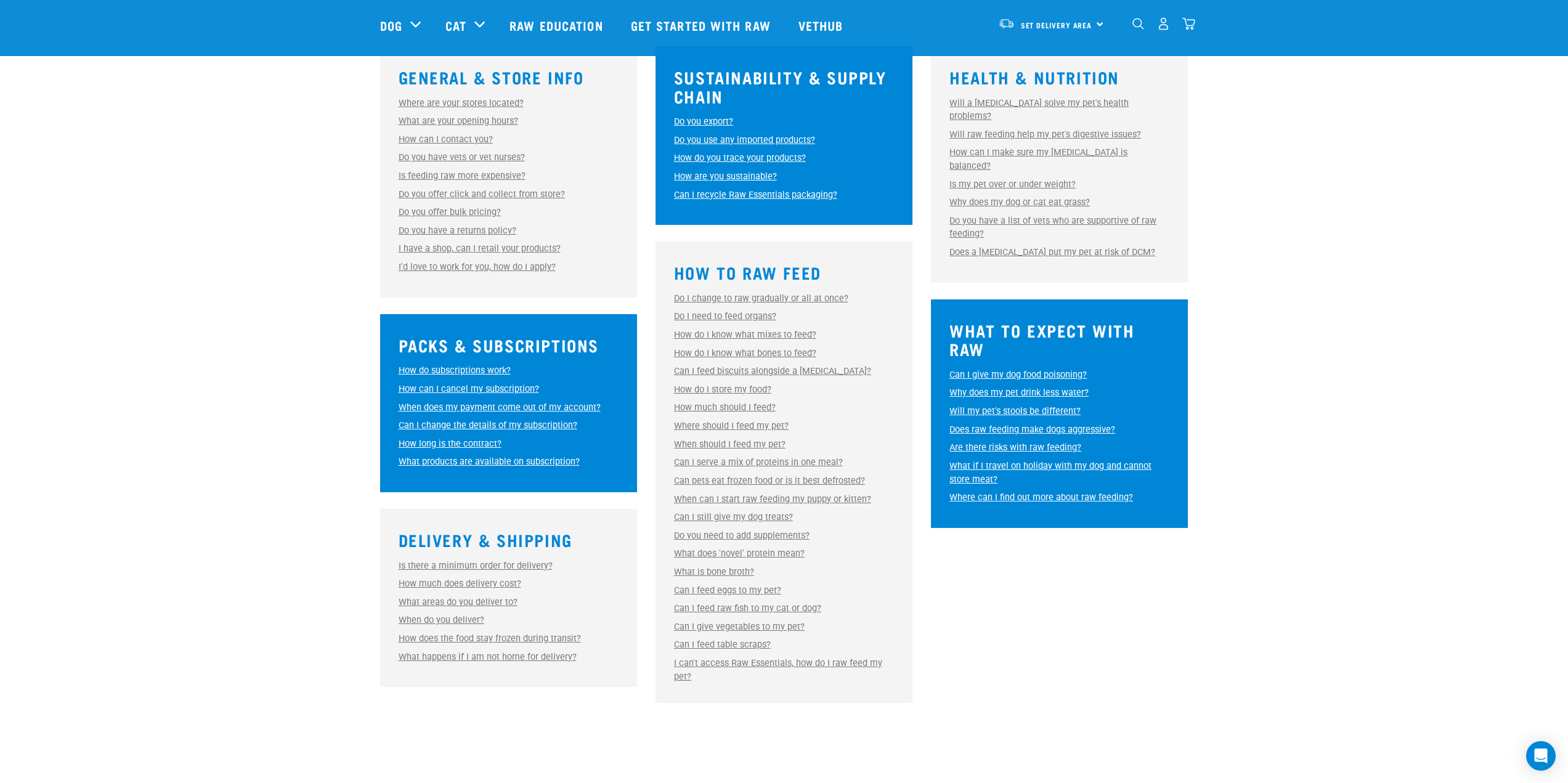
click at [720, 573] on link "What is bone broth?" at bounding box center [714, 572] width 80 height 11
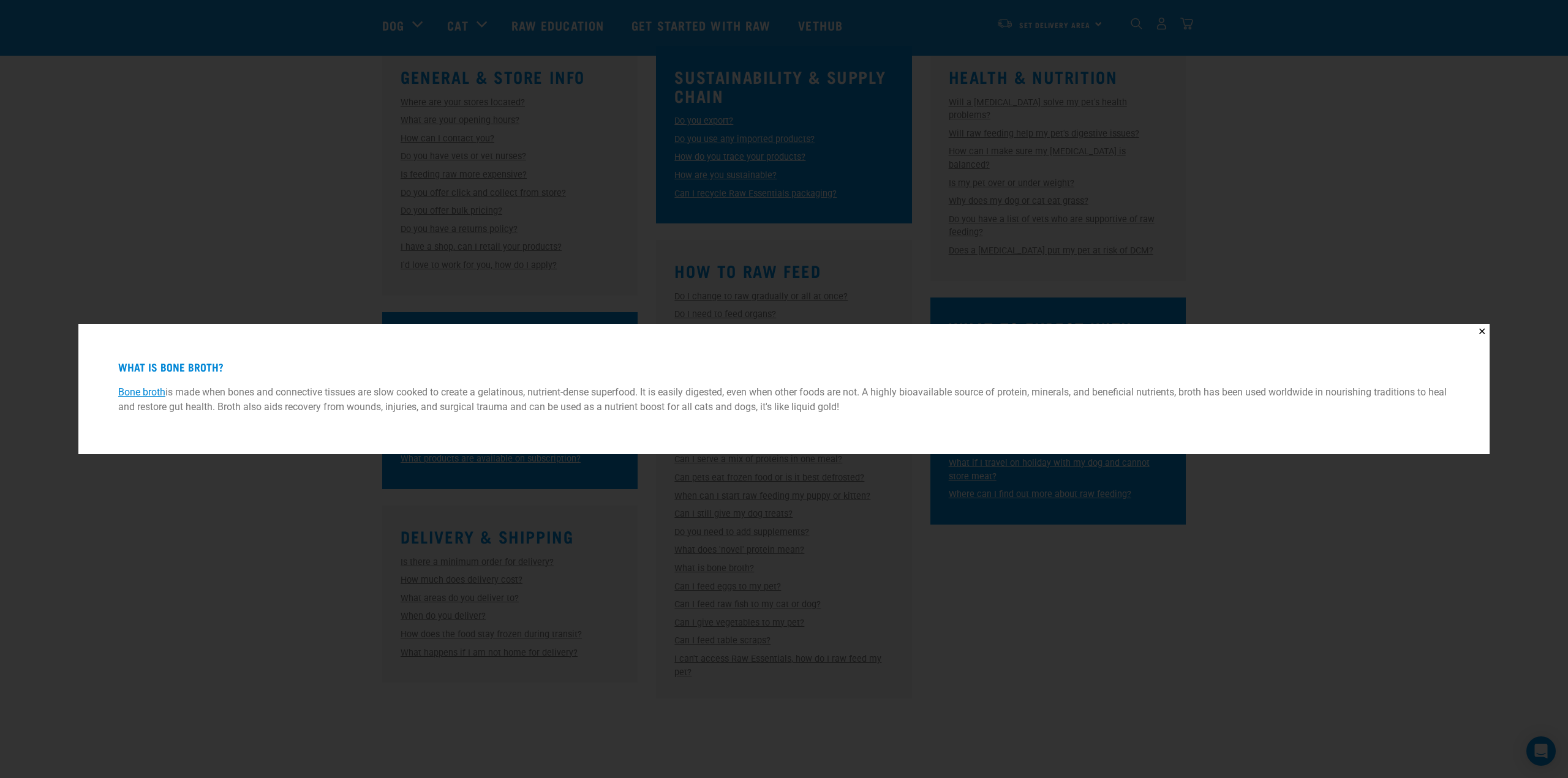
click at [860, 595] on div "✕ What is bone broth? Bone broth is made when bones and connective tissues are …" at bounding box center [784, 389] width 1568 height 778
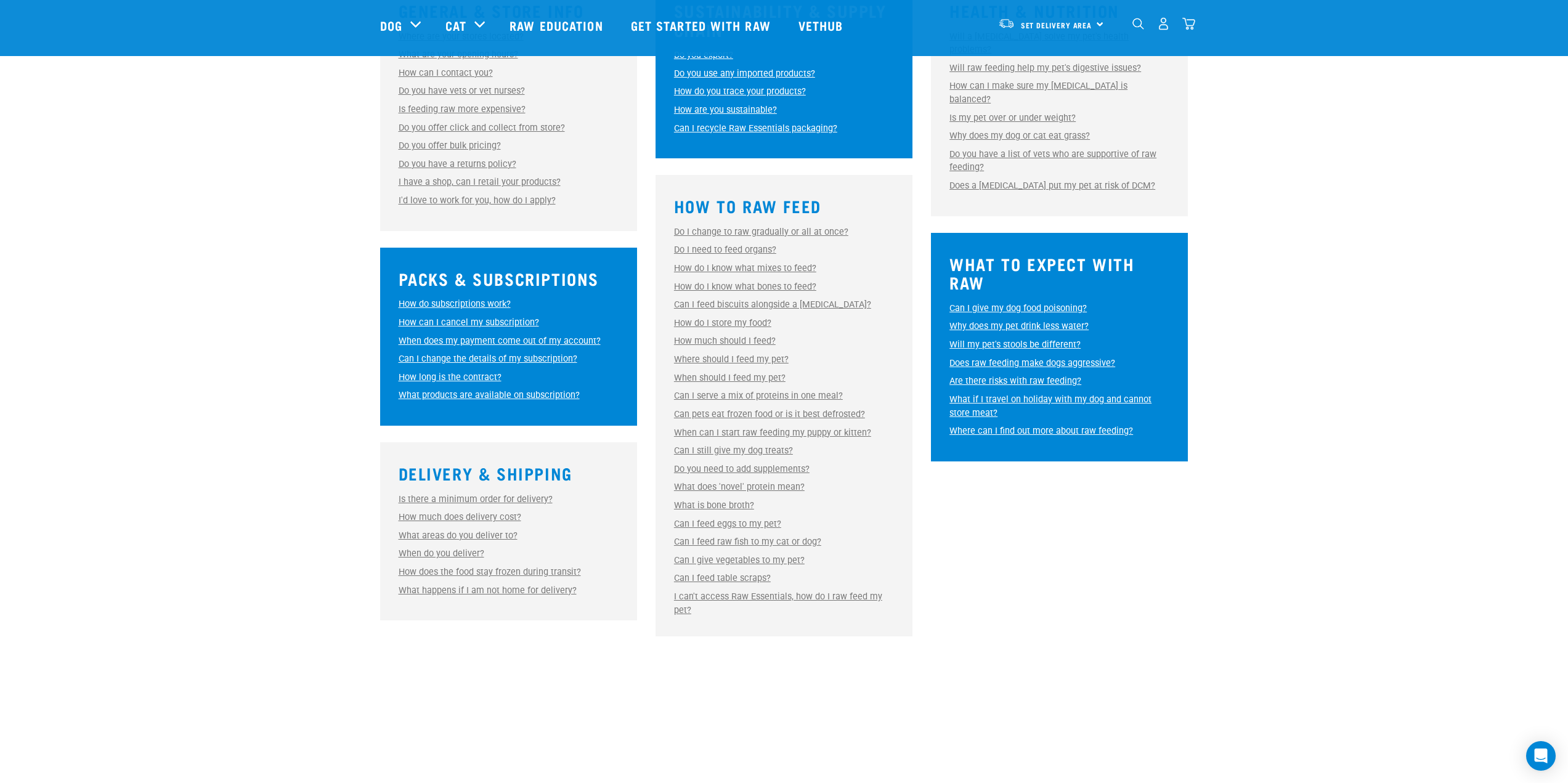
scroll to position [431, 0]
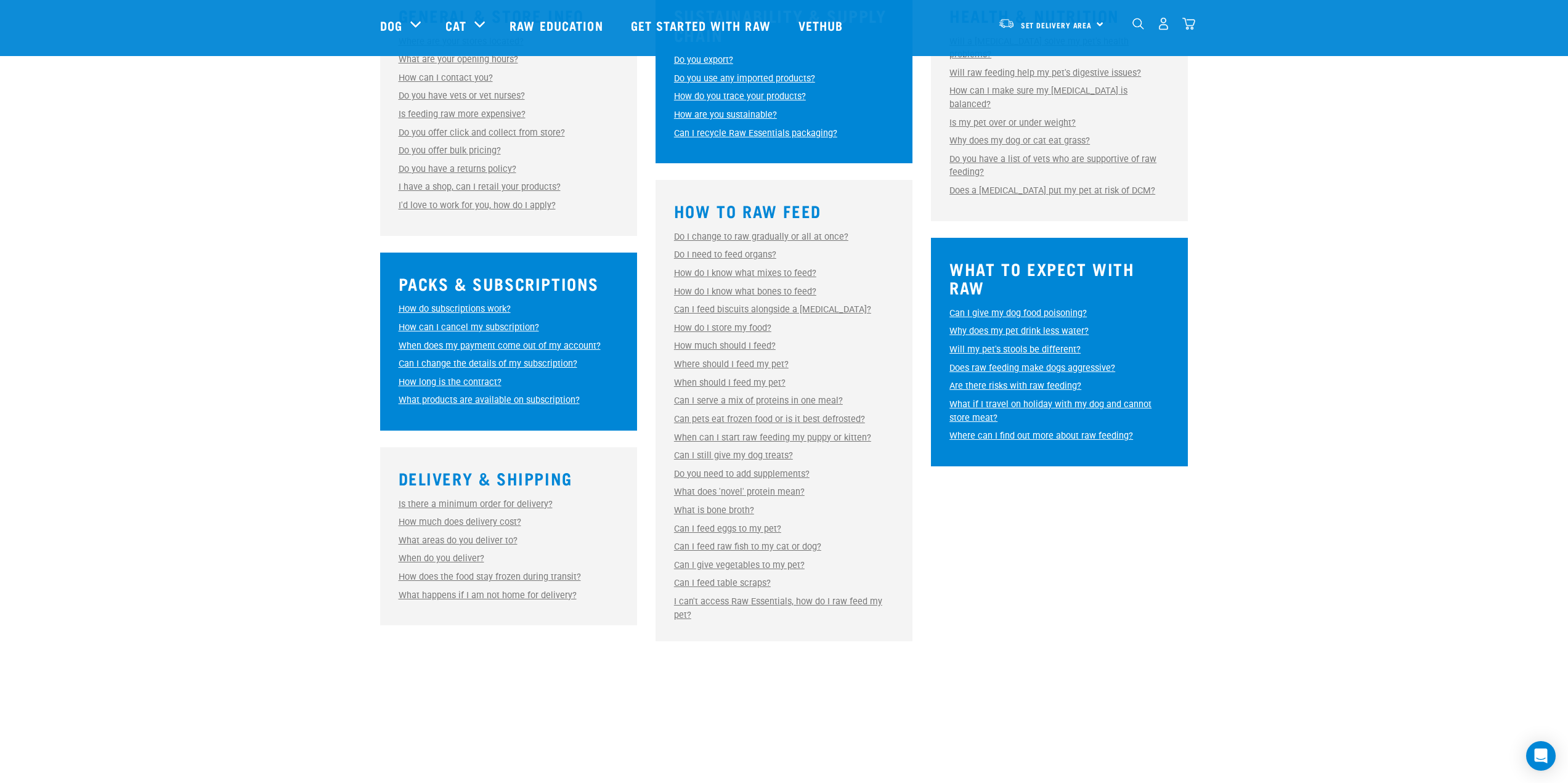
click at [849, 602] on link "I can't access Raw Essentials, how do I raw feed my pet?" at bounding box center [778, 608] width 208 height 24
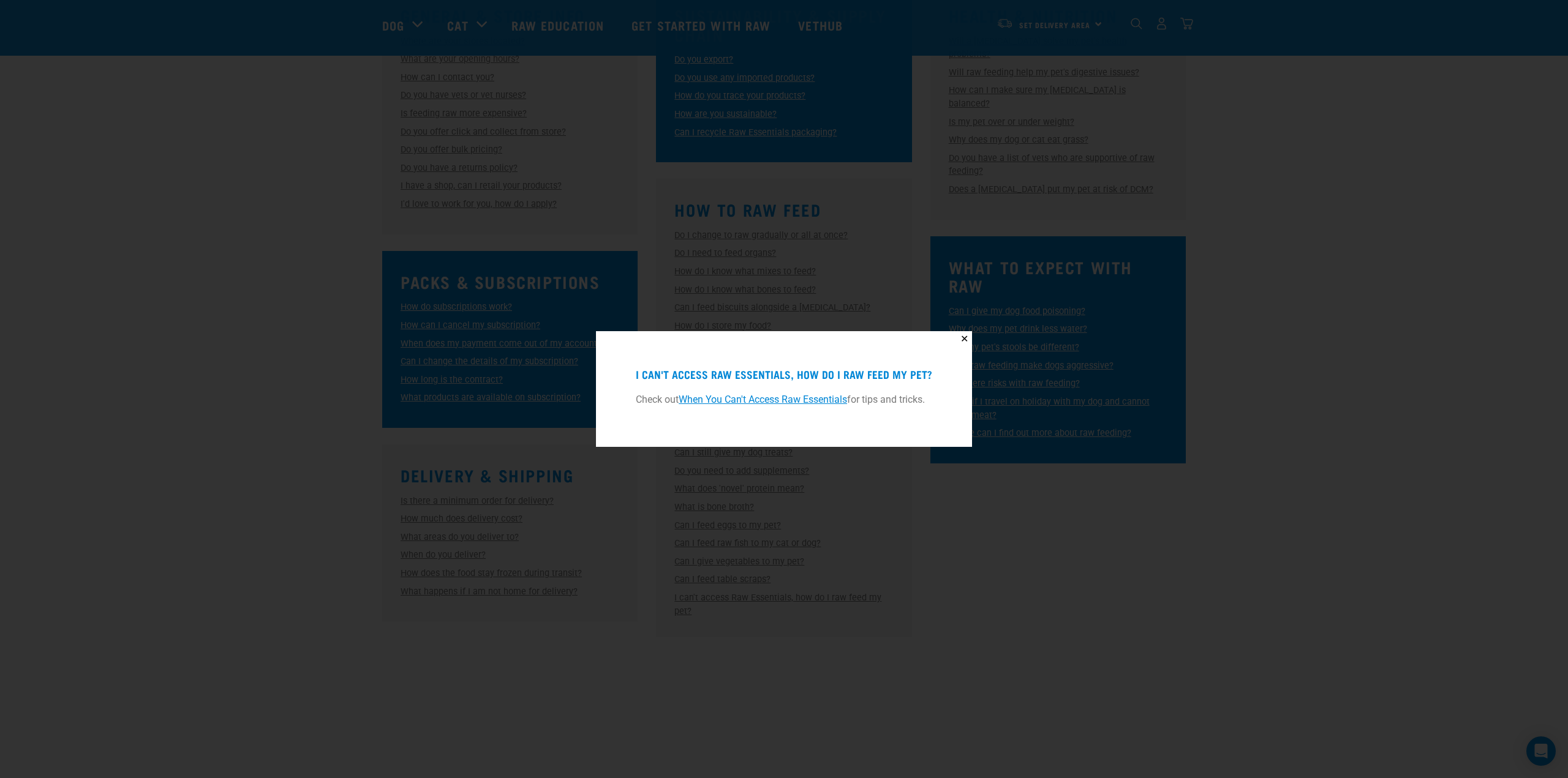
click at [950, 592] on div "✕ I can't access Raw Essentials, how do I raw feed my pet? Check out When You C…" at bounding box center [784, 389] width 1568 height 778
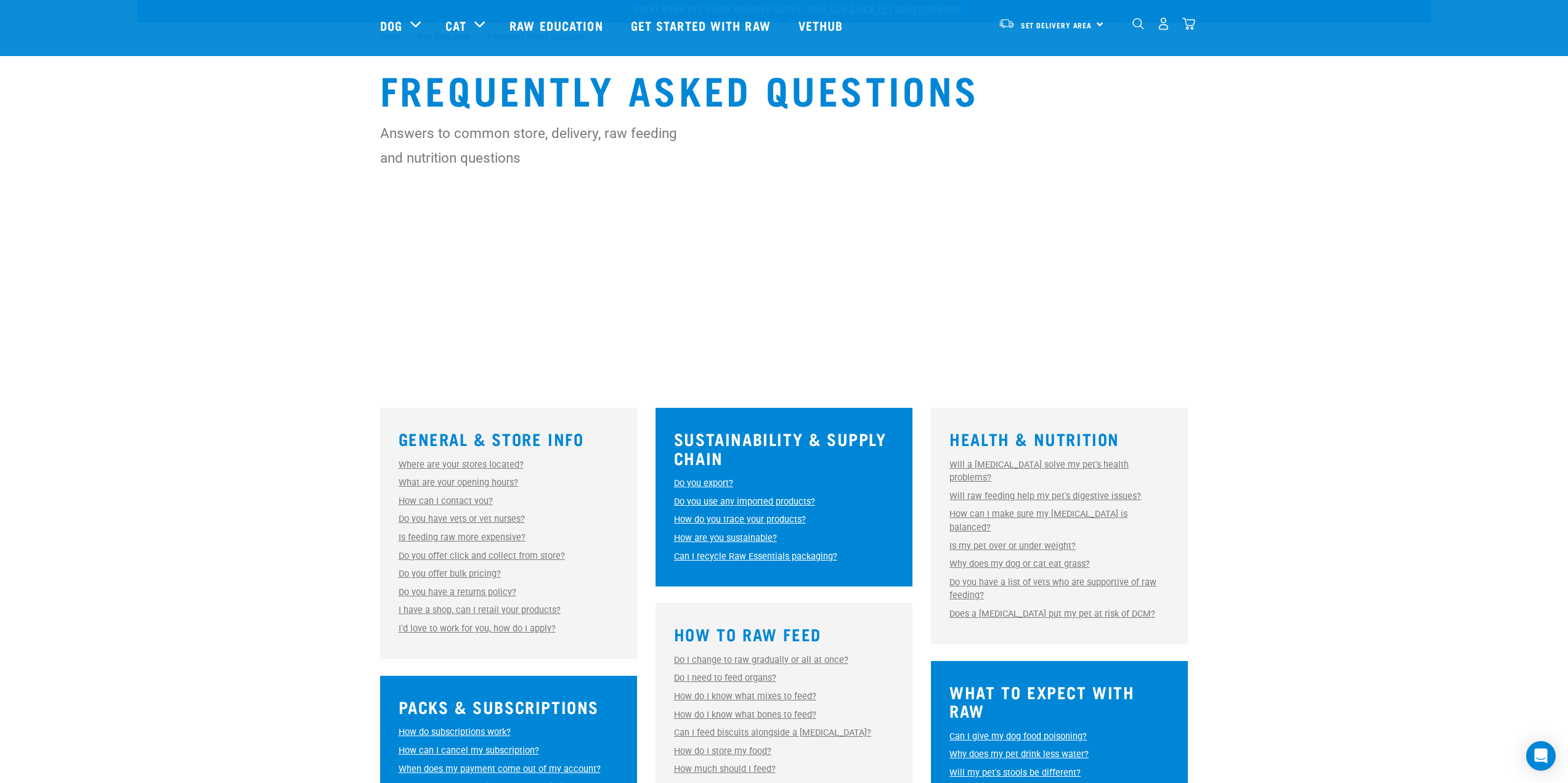
scroll to position [0, 0]
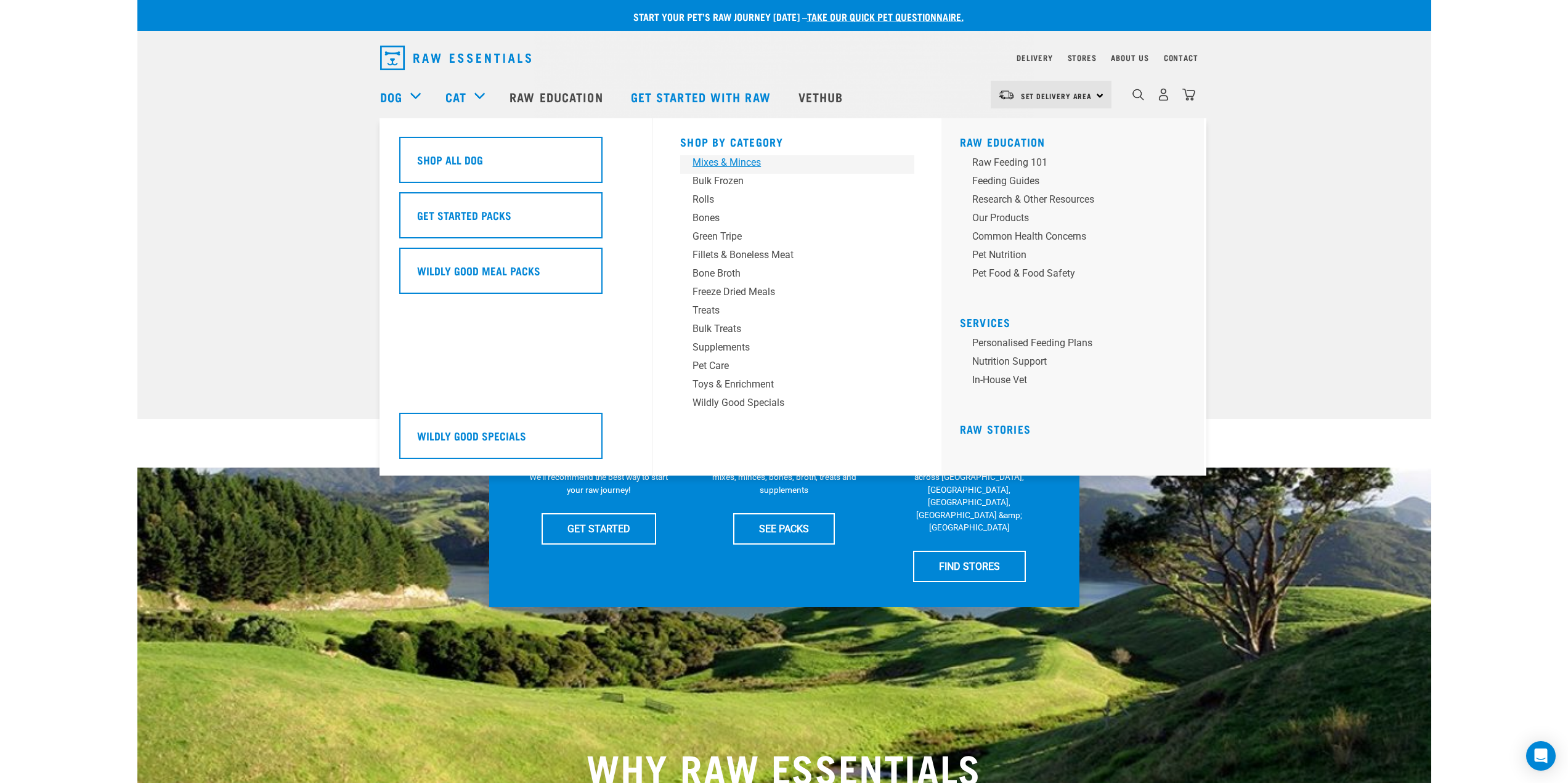
click at [721, 160] on div "Mixes & Minces" at bounding box center [789, 163] width 193 height 15
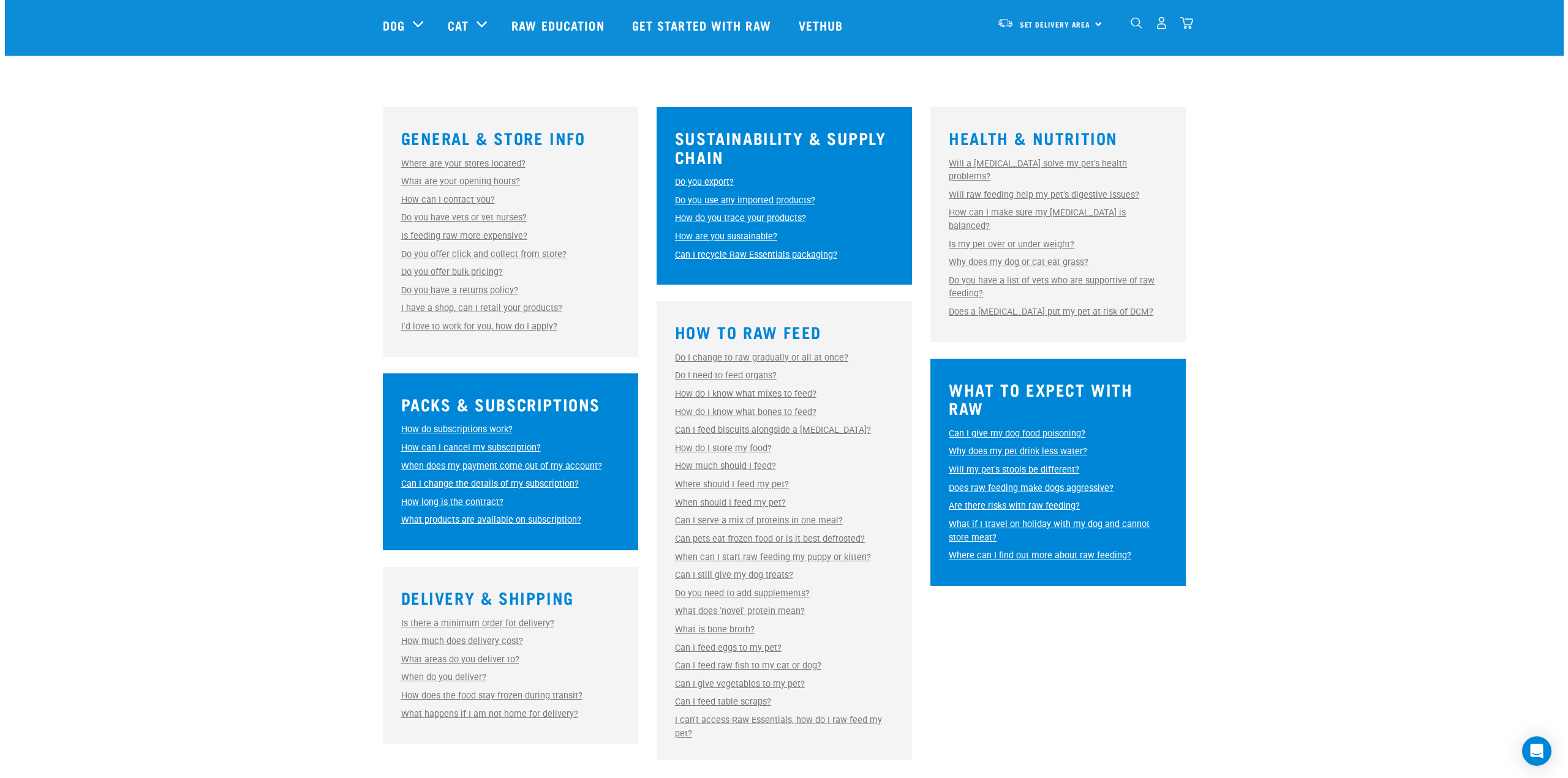
scroll to position [122, 0]
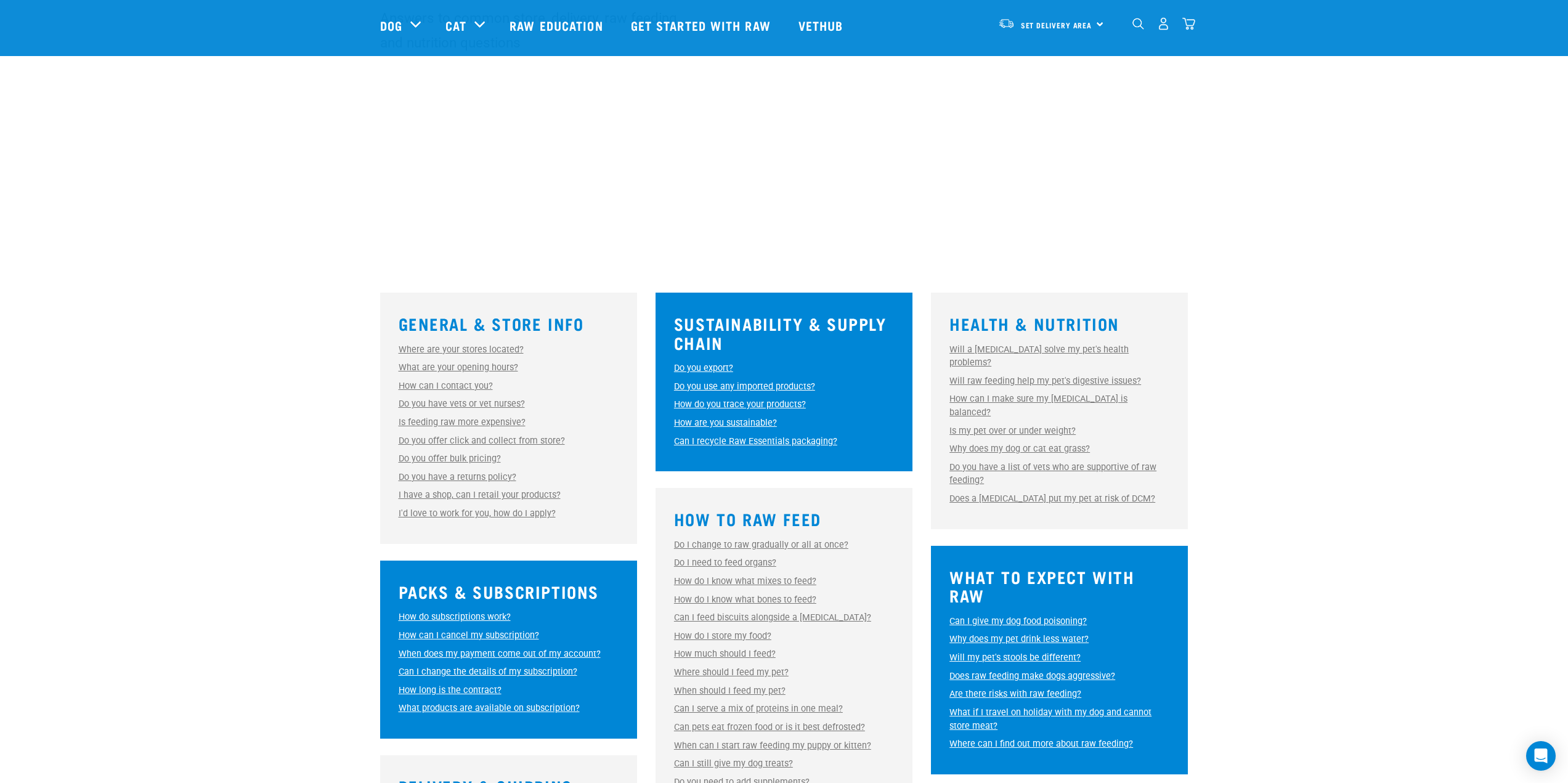
click at [467, 494] on link "I have a shop, can I retail your products?" at bounding box center [480, 494] width 162 height 11
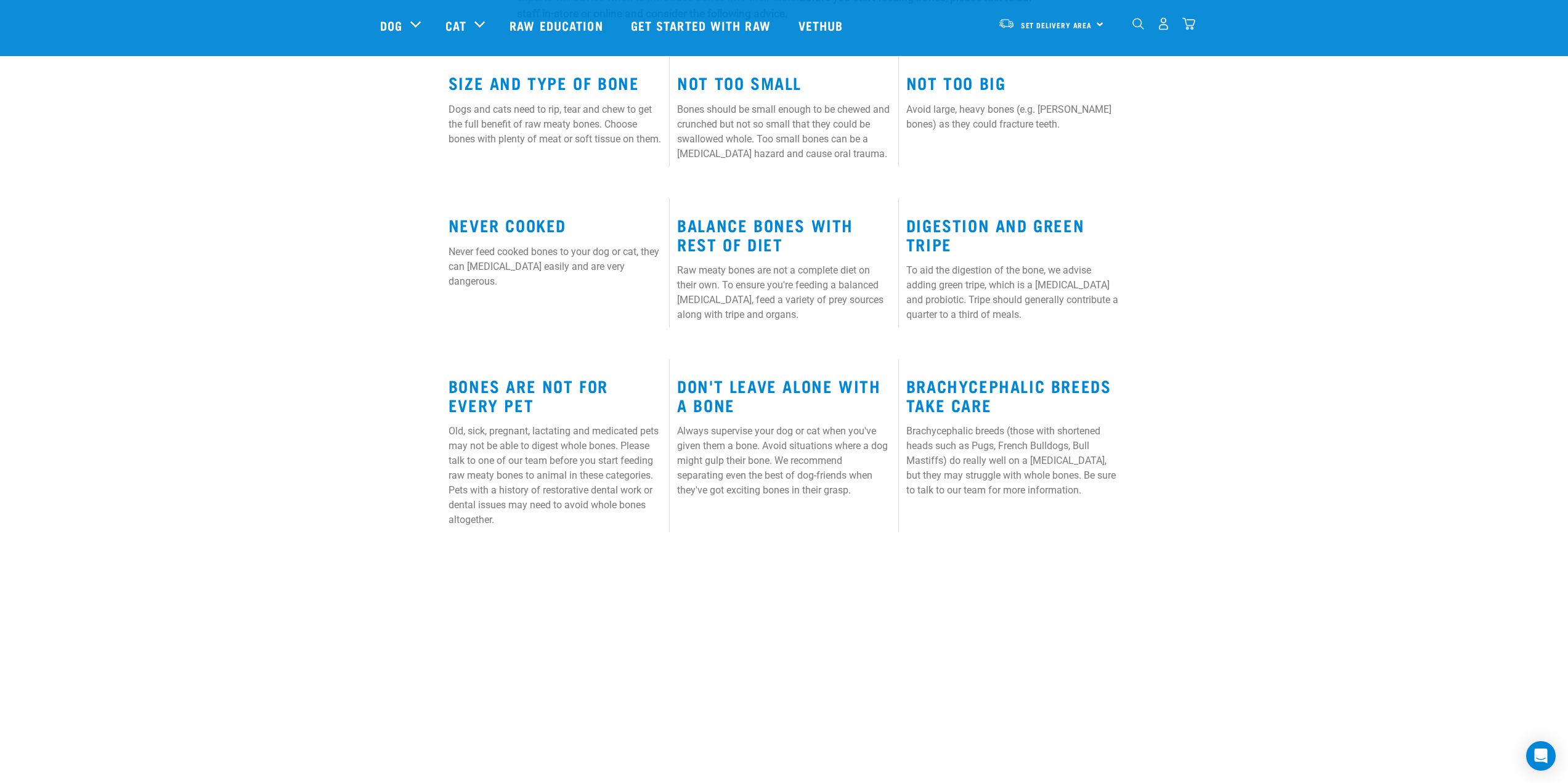
scroll to position [924, 0]
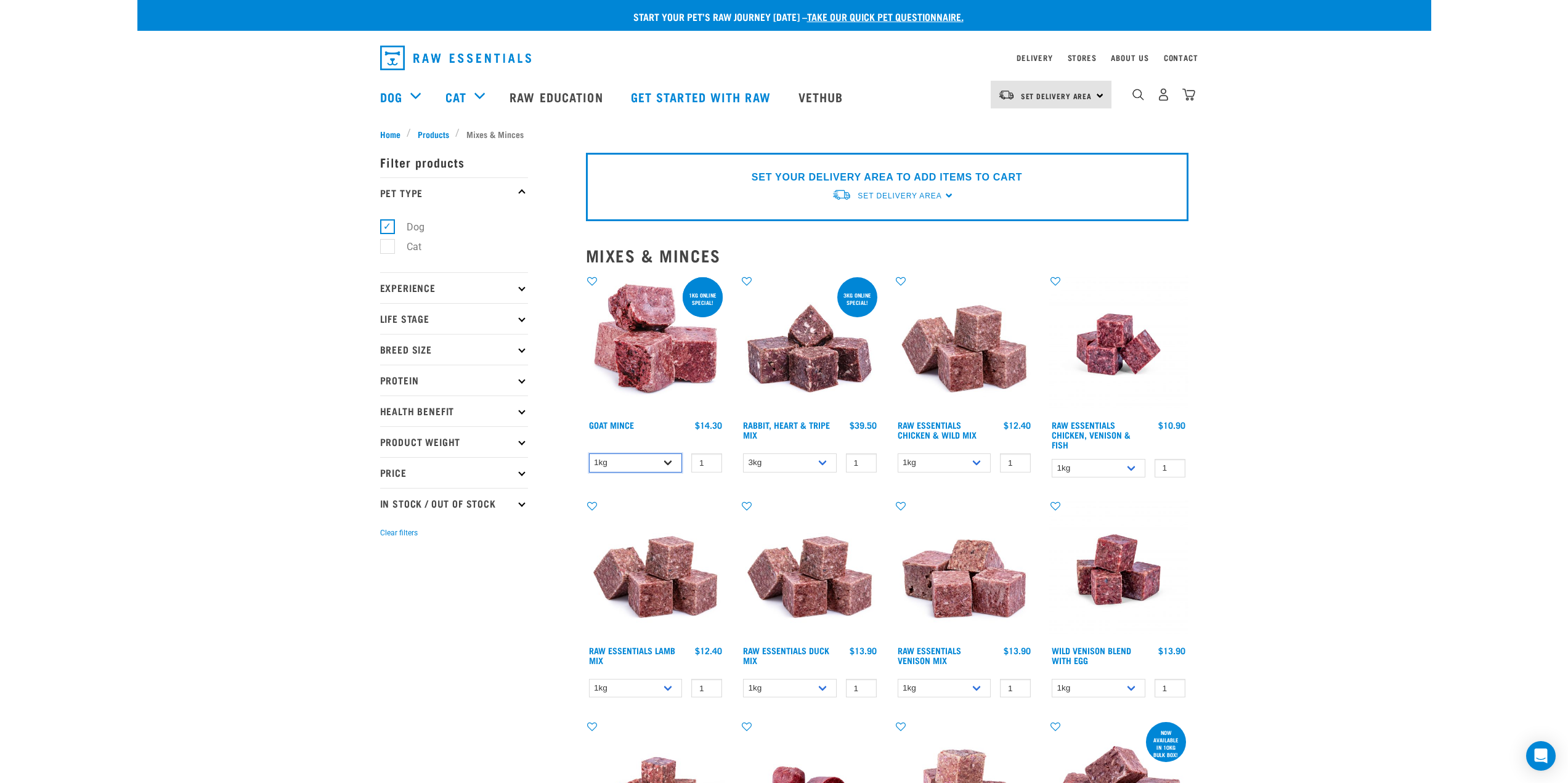
click at [640, 461] on select "1kg 3kg" at bounding box center [636, 463] width 94 height 19
click at [589, 454] on select "1kg 3kg" at bounding box center [636, 463] width 94 height 19
click at [796, 469] on select "3kg 1kg" at bounding box center [790, 463] width 94 height 19
click at [782, 469] on select "3kg 1kg" at bounding box center [790, 463] width 94 height 19
click at [637, 452] on div "1kg 3kg 1 0 100" at bounding box center [655, 463] width 140 height 22
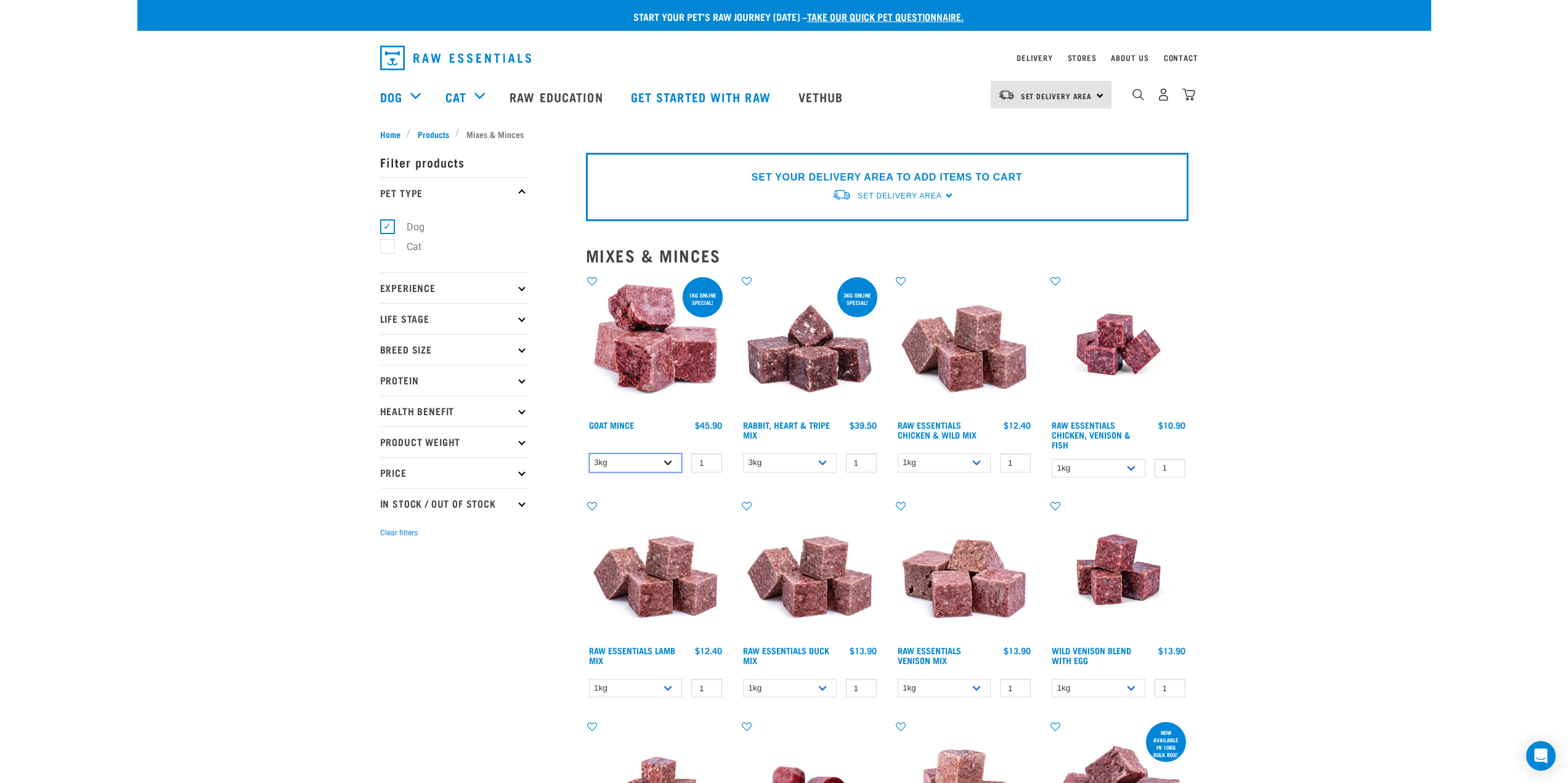
drag, startPoint x: 642, startPoint y: 457, endPoint x: 629, endPoint y: 468, distance: 17.0
click at [642, 458] on select "1kg 3kg" at bounding box center [636, 463] width 94 height 19
click at [589, 454] on select "1kg 3kg" at bounding box center [636, 463] width 94 height 19
click at [630, 461] on select "1kg 3kg" at bounding box center [636, 463] width 94 height 19
select select "432"
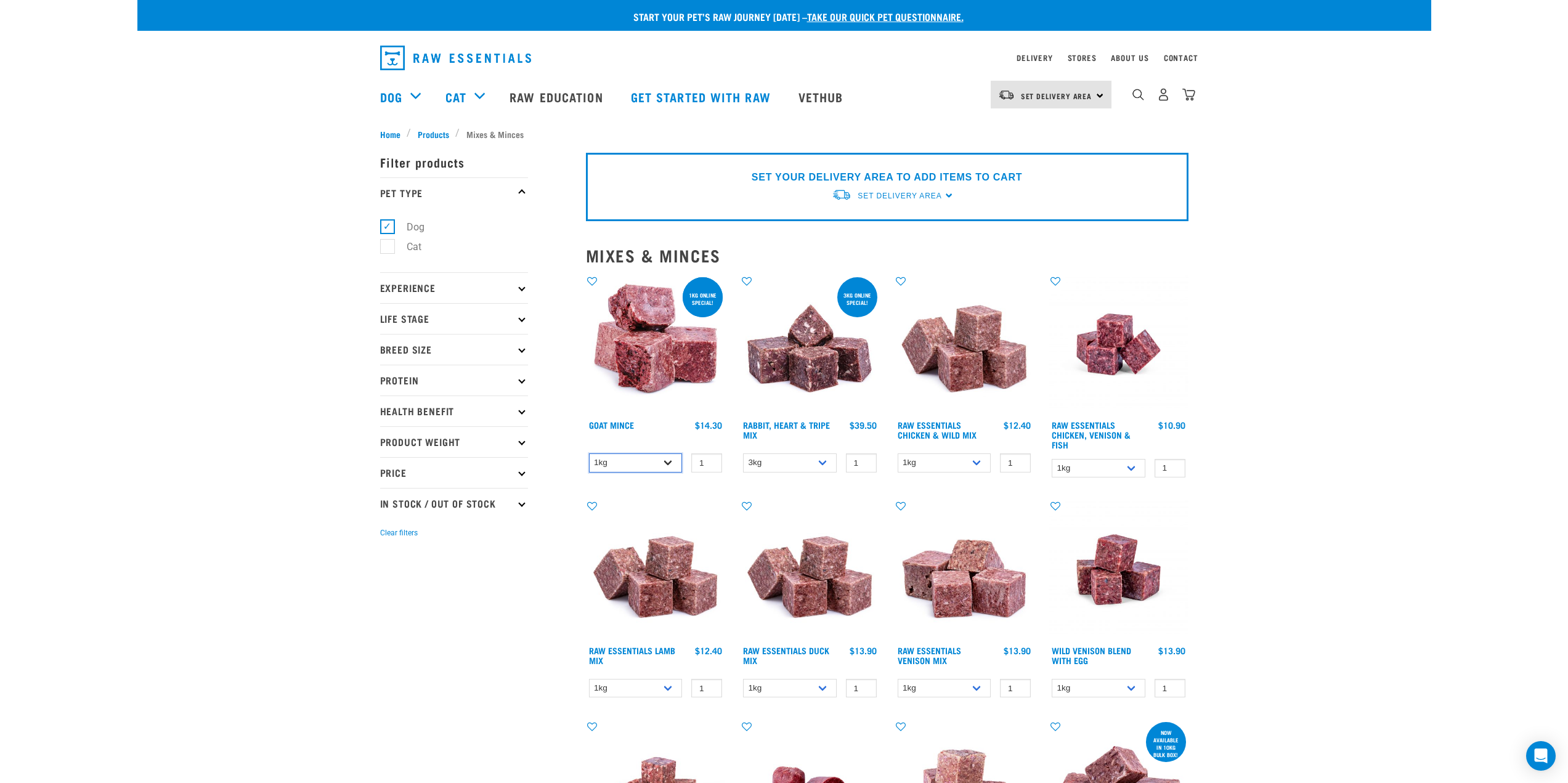
click at [589, 454] on select "1kg 3kg" at bounding box center [636, 463] width 94 height 19
click at [922, 464] on select "1kg 3kg Bulk (10kg)" at bounding box center [945, 463] width 94 height 19
click at [898, 454] on select "1kg 3kg Bulk (10kg)" at bounding box center [945, 463] width 94 height 19
click at [926, 459] on select "1kg 3kg Bulk (10kg)" at bounding box center [945, 463] width 94 height 19
select select "708"
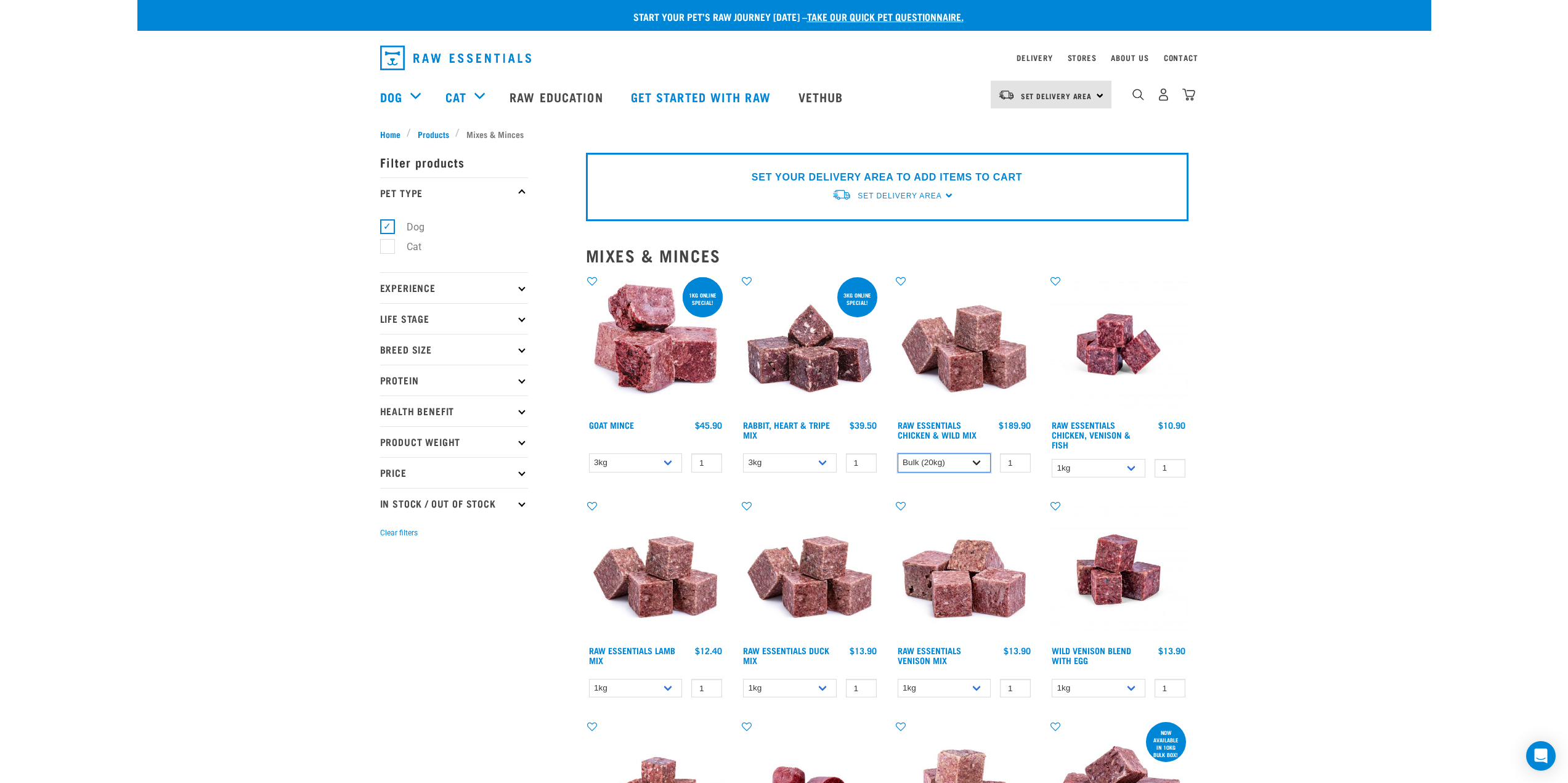
click at [898, 454] on select "1kg 3kg Bulk (10kg)" at bounding box center [945, 463] width 94 height 19
click at [925, 467] on select "1kg 3kg Bulk (10kg)" at bounding box center [945, 463] width 94 height 19
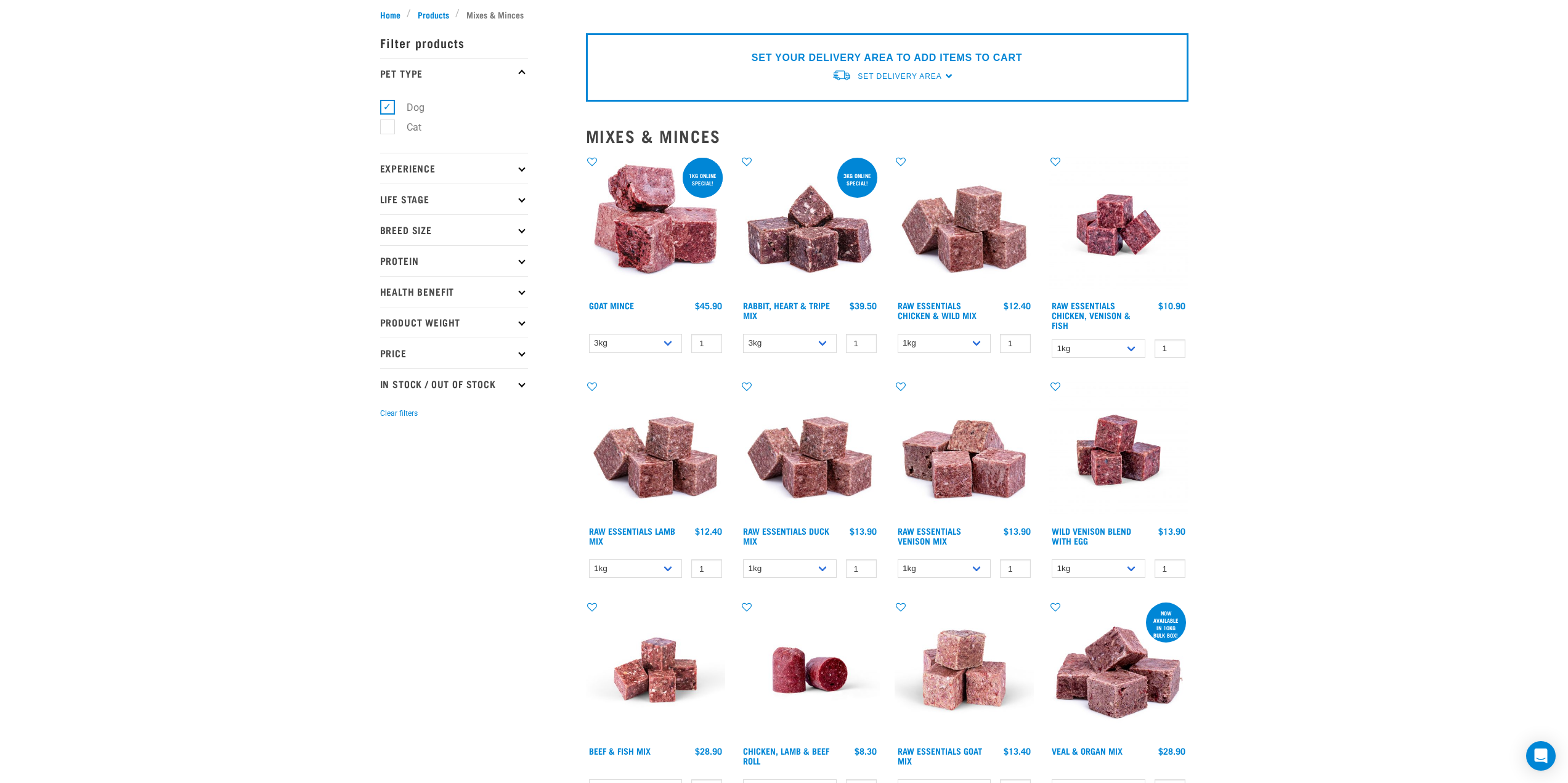
scroll to position [247, 0]
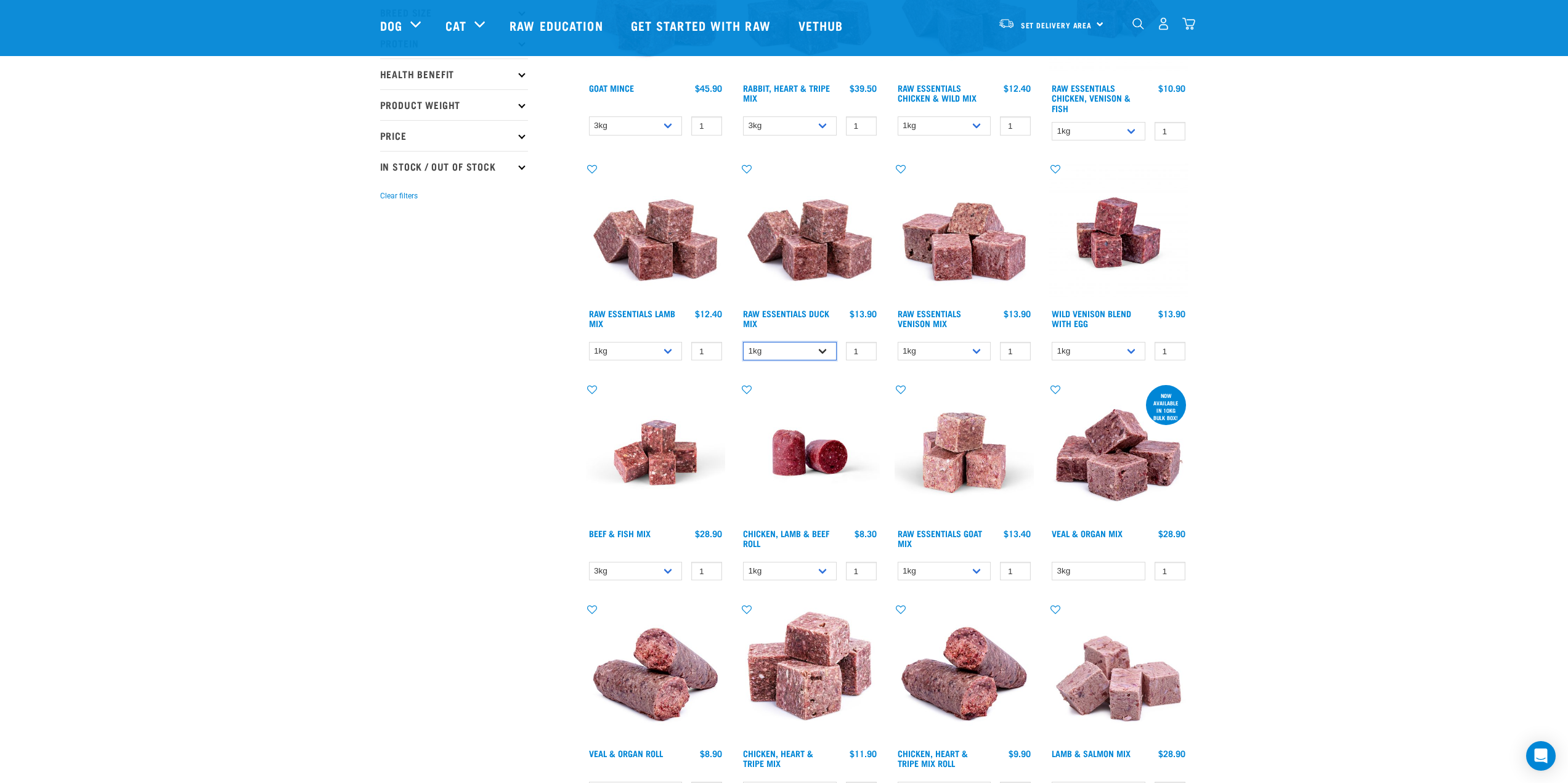
click at [800, 361] on select "1kg 3kg" at bounding box center [790, 352] width 94 height 19
select select "442098"
click at [743, 342] on select "1kg 3kg" at bounding box center [790, 352] width 94 height 19
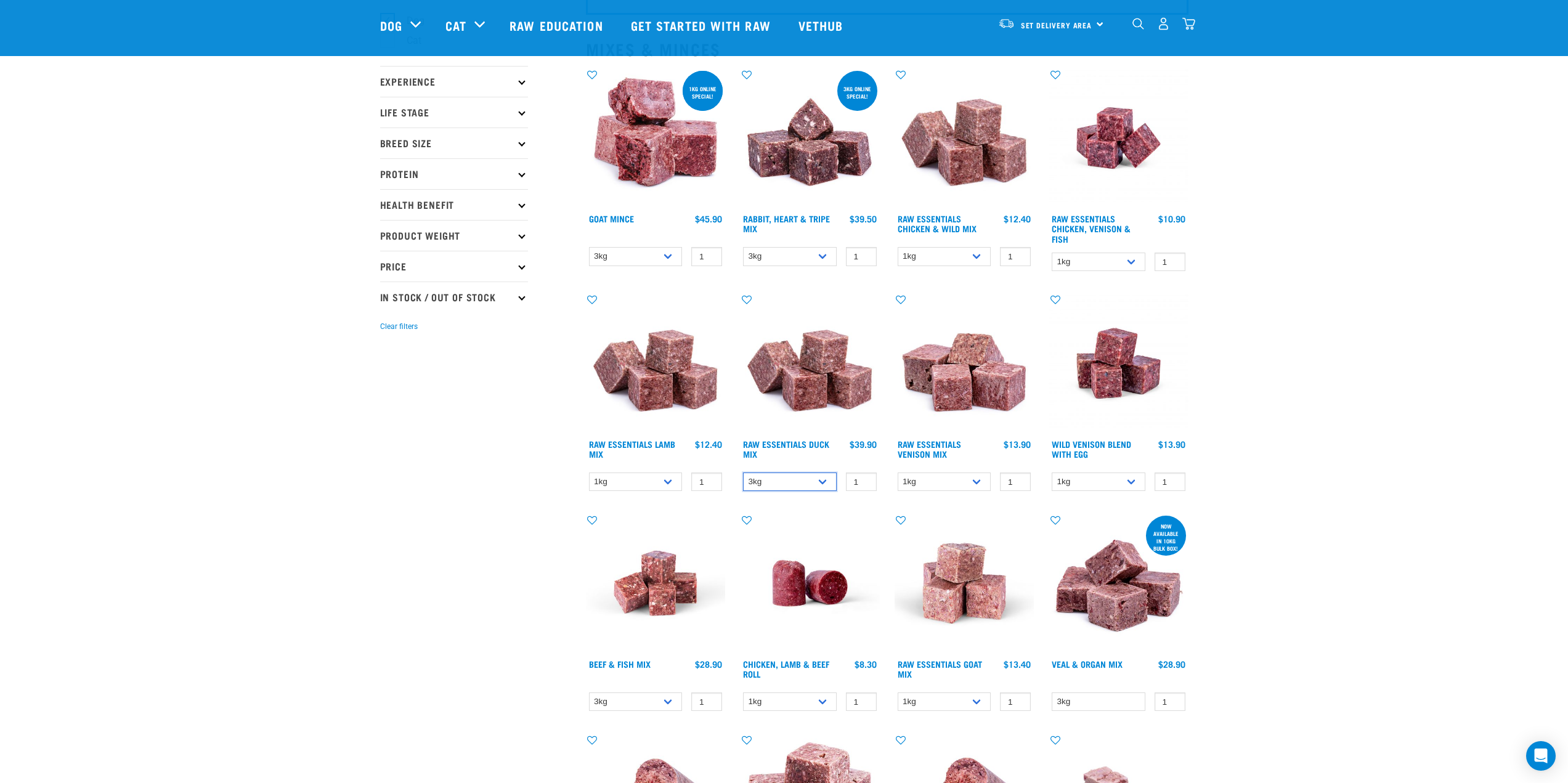
scroll to position [61, 0]
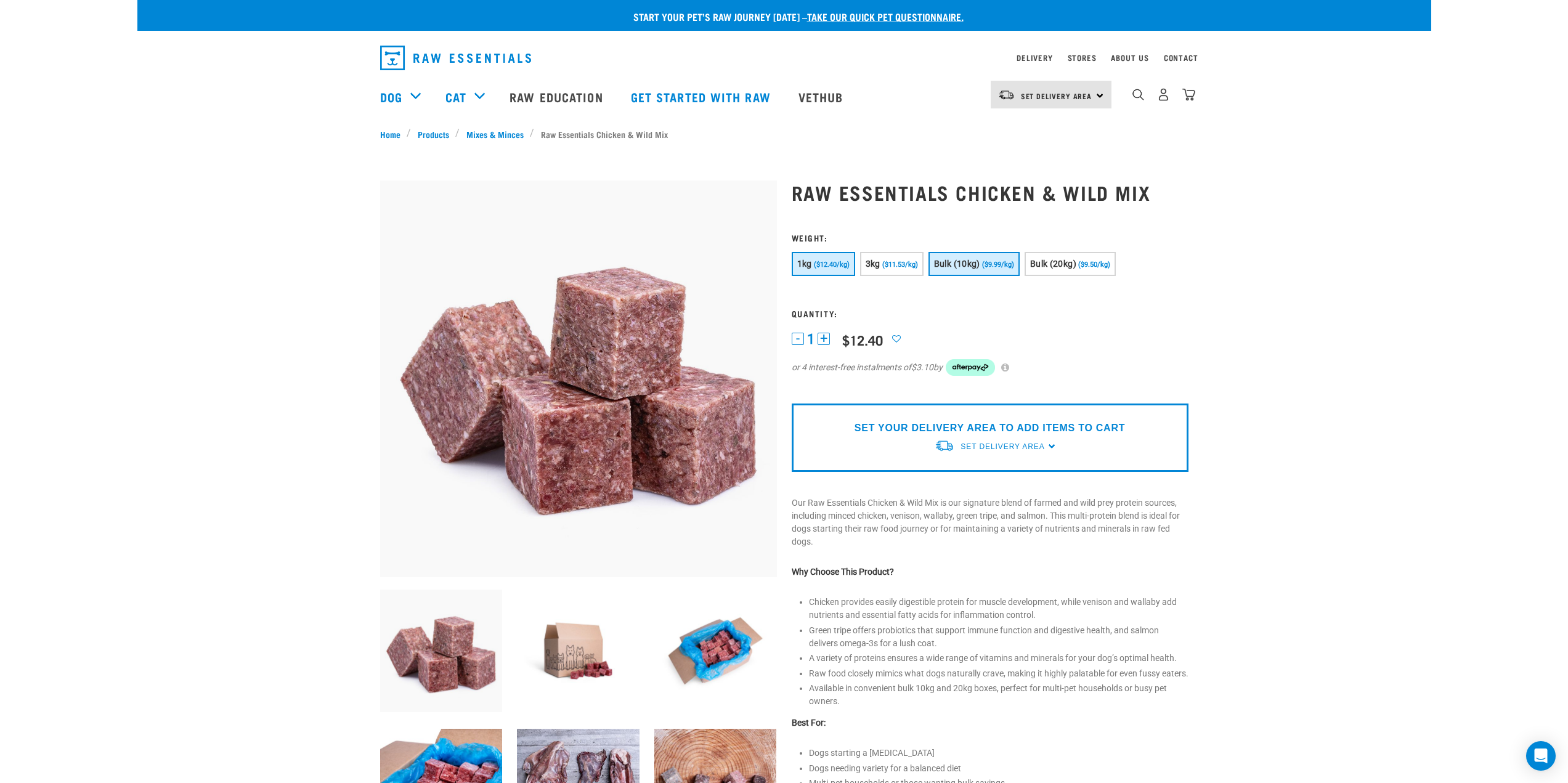
click at [987, 270] on button "Bulk (10kg) ($9.99/kg)" at bounding box center [974, 264] width 91 height 24
click at [1060, 266] on span "Bulk (20kg)" at bounding box center [1053, 264] width 46 height 10
click at [907, 273] on button "3kg ($11.53/kg)" at bounding box center [892, 264] width 63 height 24
click at [962, 269] on span "Bulk (10kg)" at bounding box center [957, 264] width 46 height 10
click at [1089, 260] on span "($9.50/kg)" at bounding box center [1095, 265] width 32 height 8
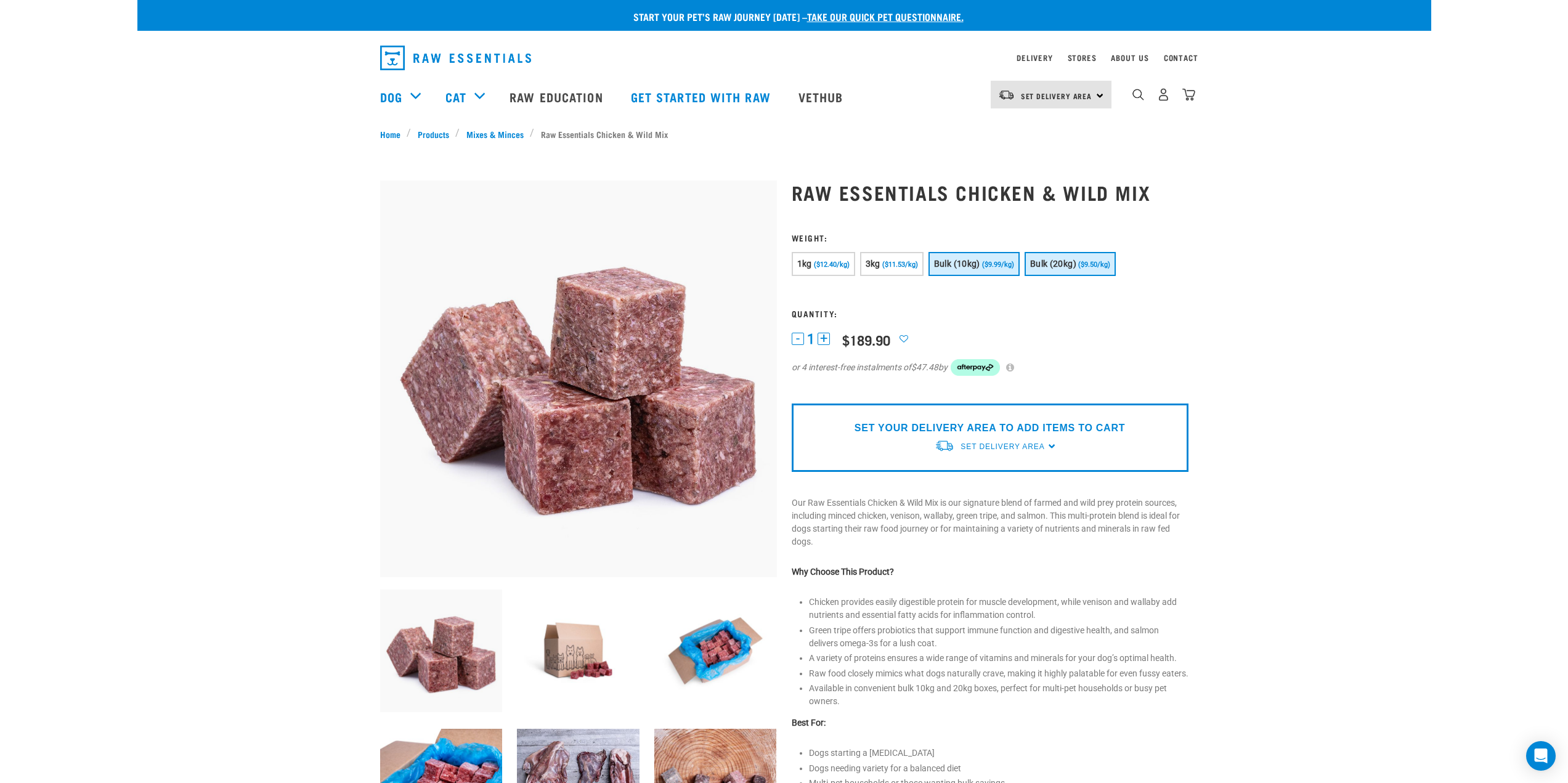
click at [971, 273] on button "Bulk (10kg) ($9.99/kg)" at bounding box center [974, 264] width 91 height 24
click at [996, 257] on button "Bulk (10kg) ($9.99/kg)" at bounding box center [974, 264] width 91 height 24
click at [894, 262] on span "($11.53/kg)" at bounding box center [901, 265] width 36 height 8
click at [889, 272] on button "3kg ($11.53/kg)" at bounding box center [892, 264] width 63 height 24
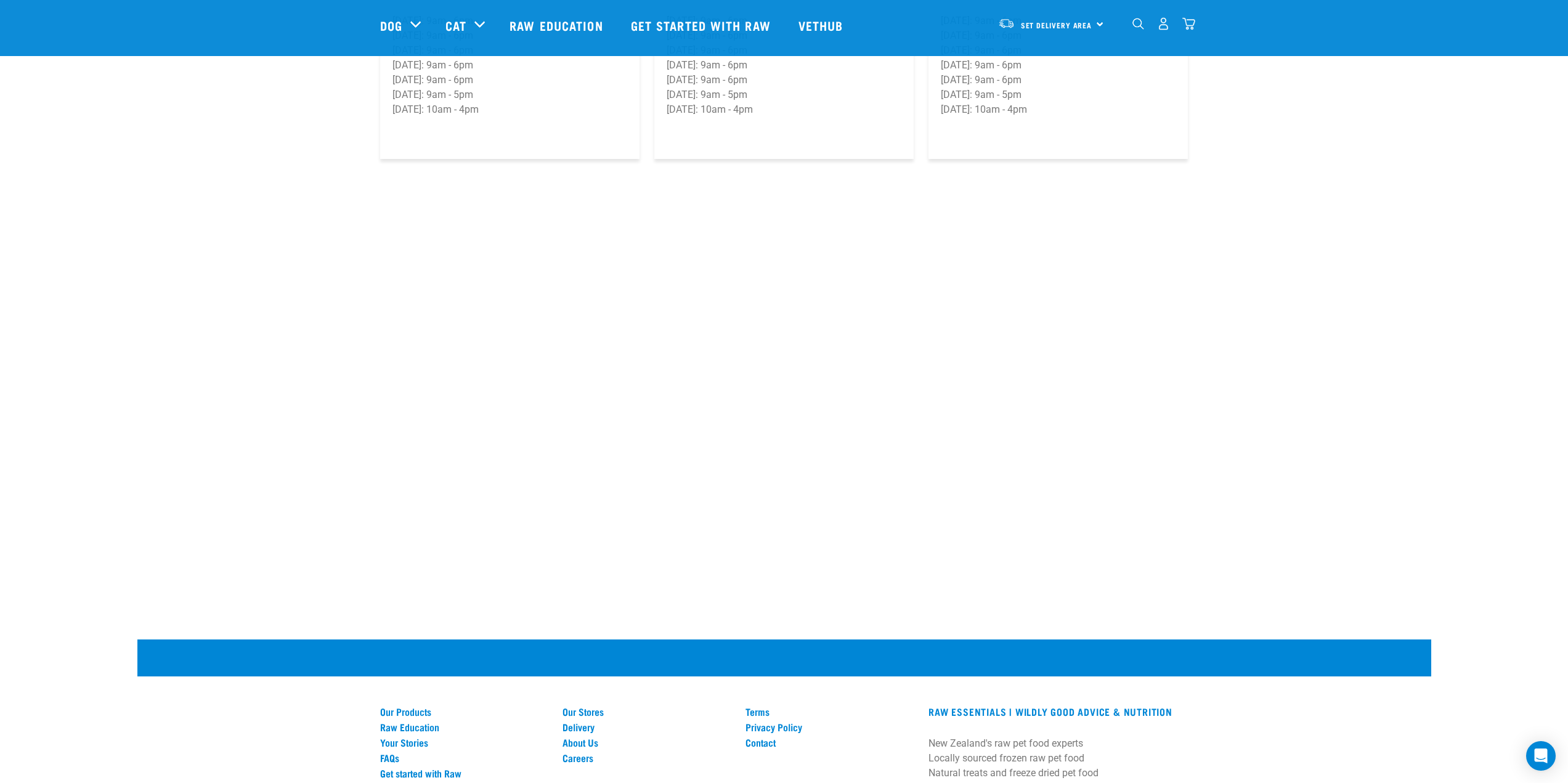
scroll to position [2094, 0]
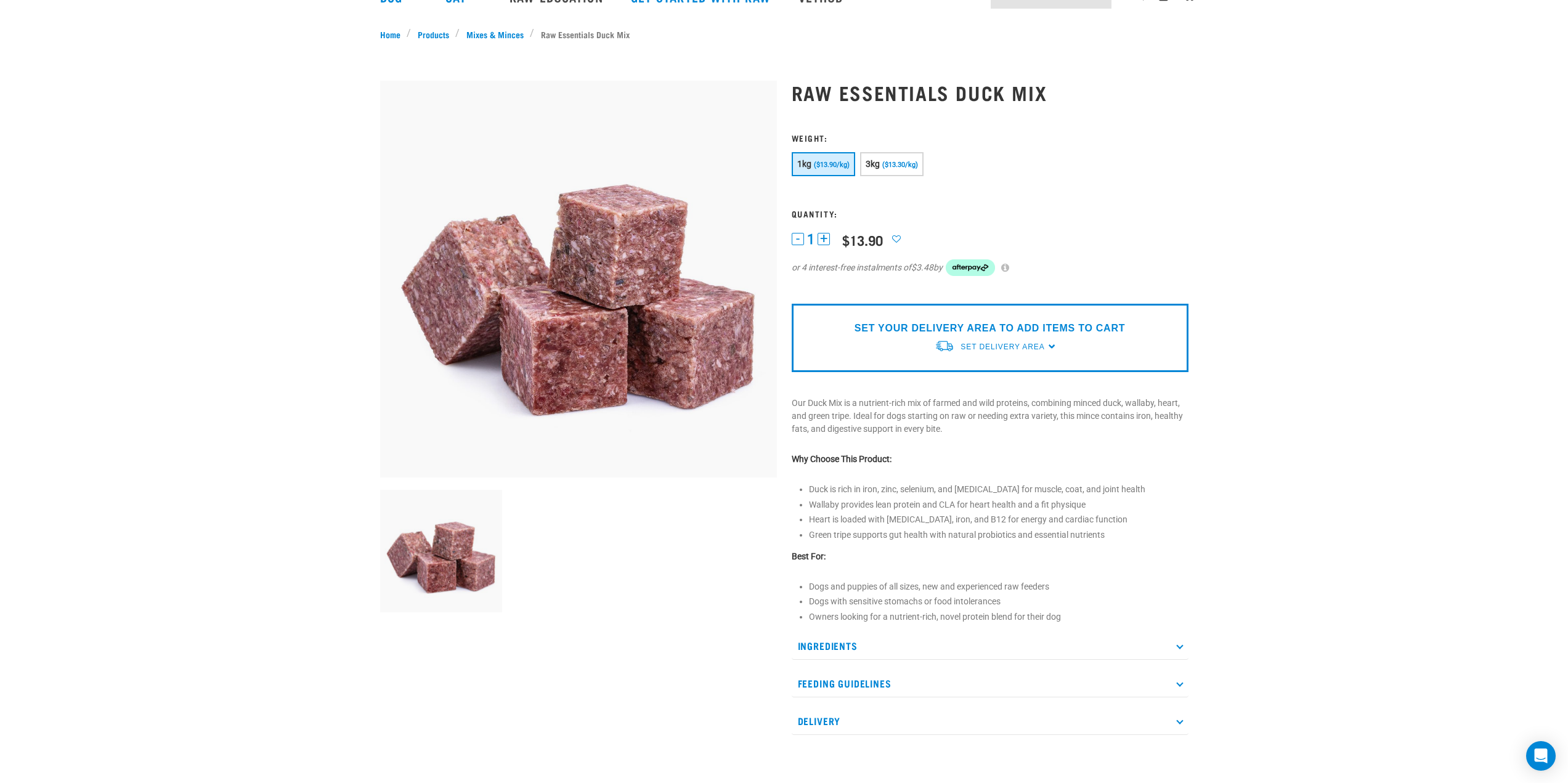
scroll to position [123, 0]
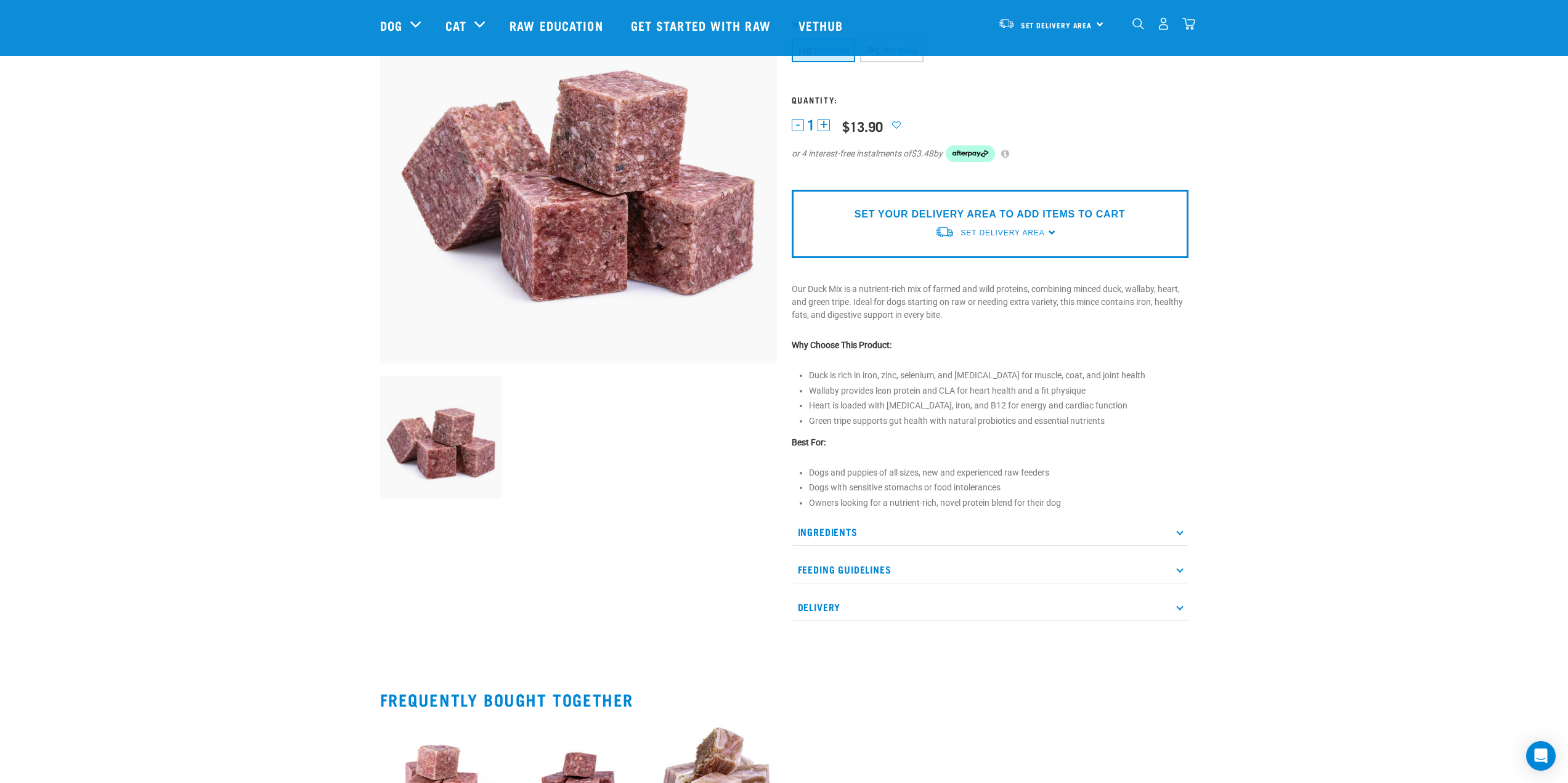
click at [896, 565] on p "Feeding Guidelines" at bounding box center [990, 569] width 396 height 28
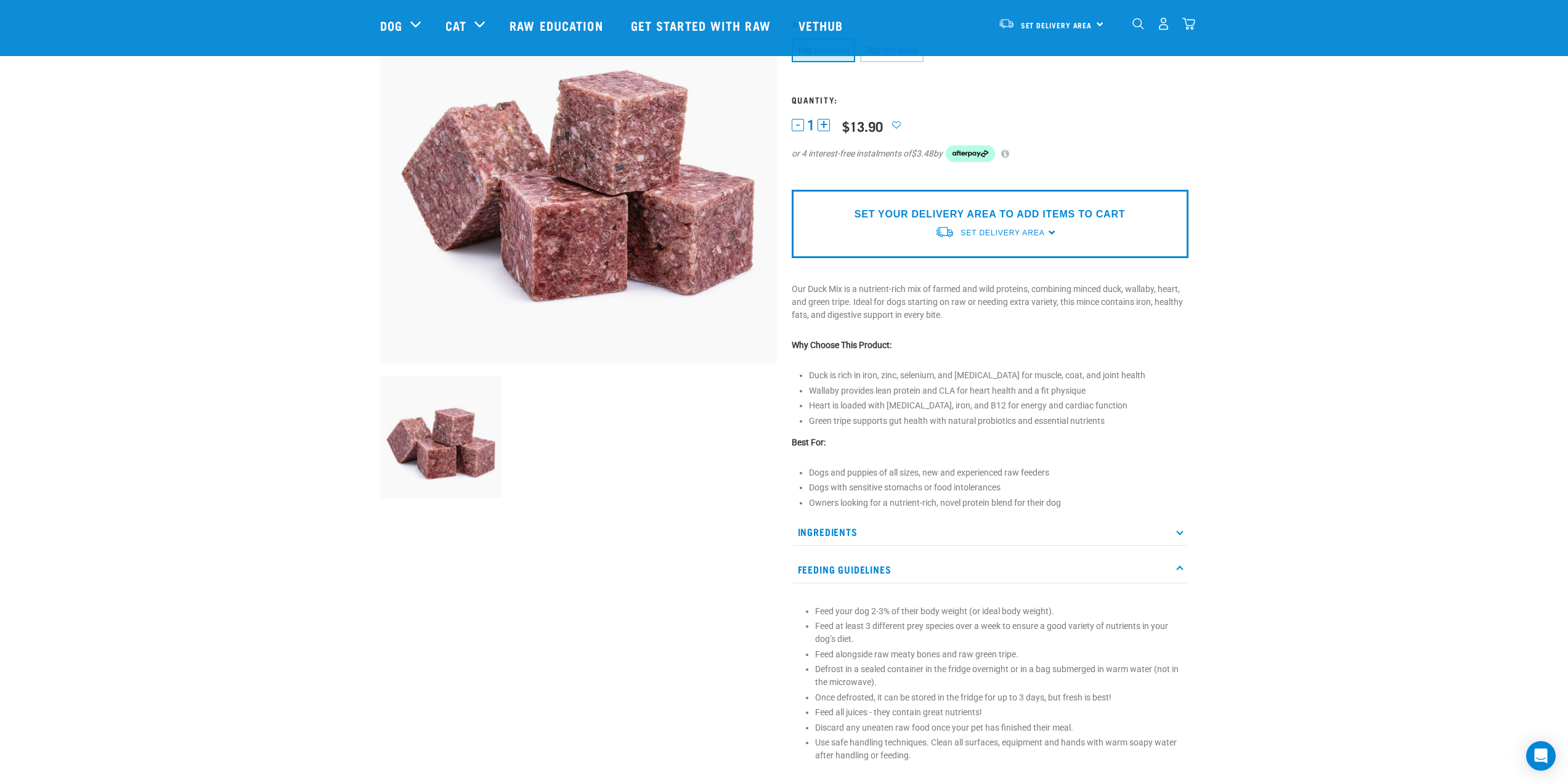
click at [896, 568] on p "Feeding Guidelines" at bounding box center [990, 569] width 396 height 28
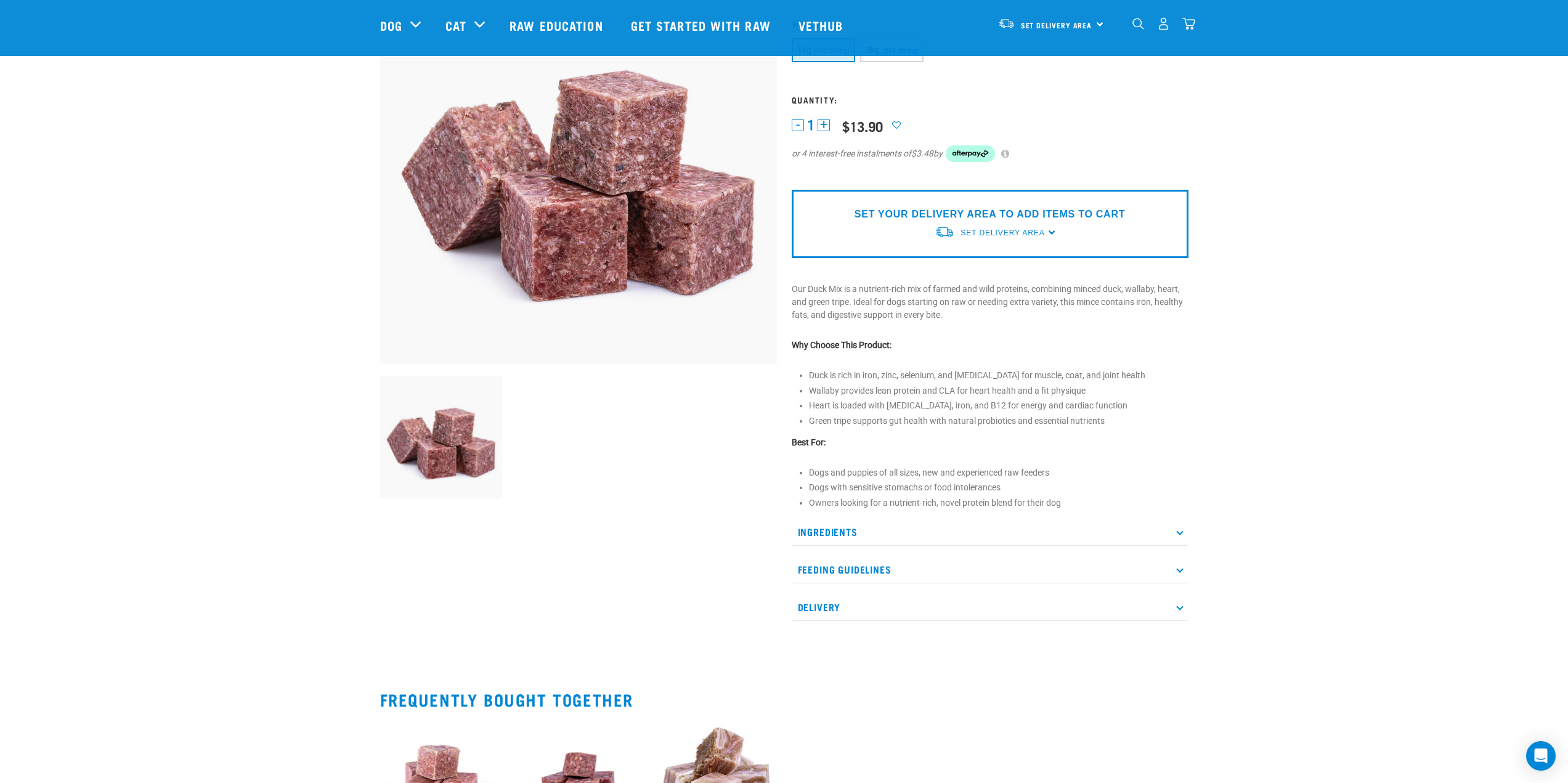
click at [896, 568] on p "Feeding Guidelines" at bounding box center [990, 569] width 396 height 28
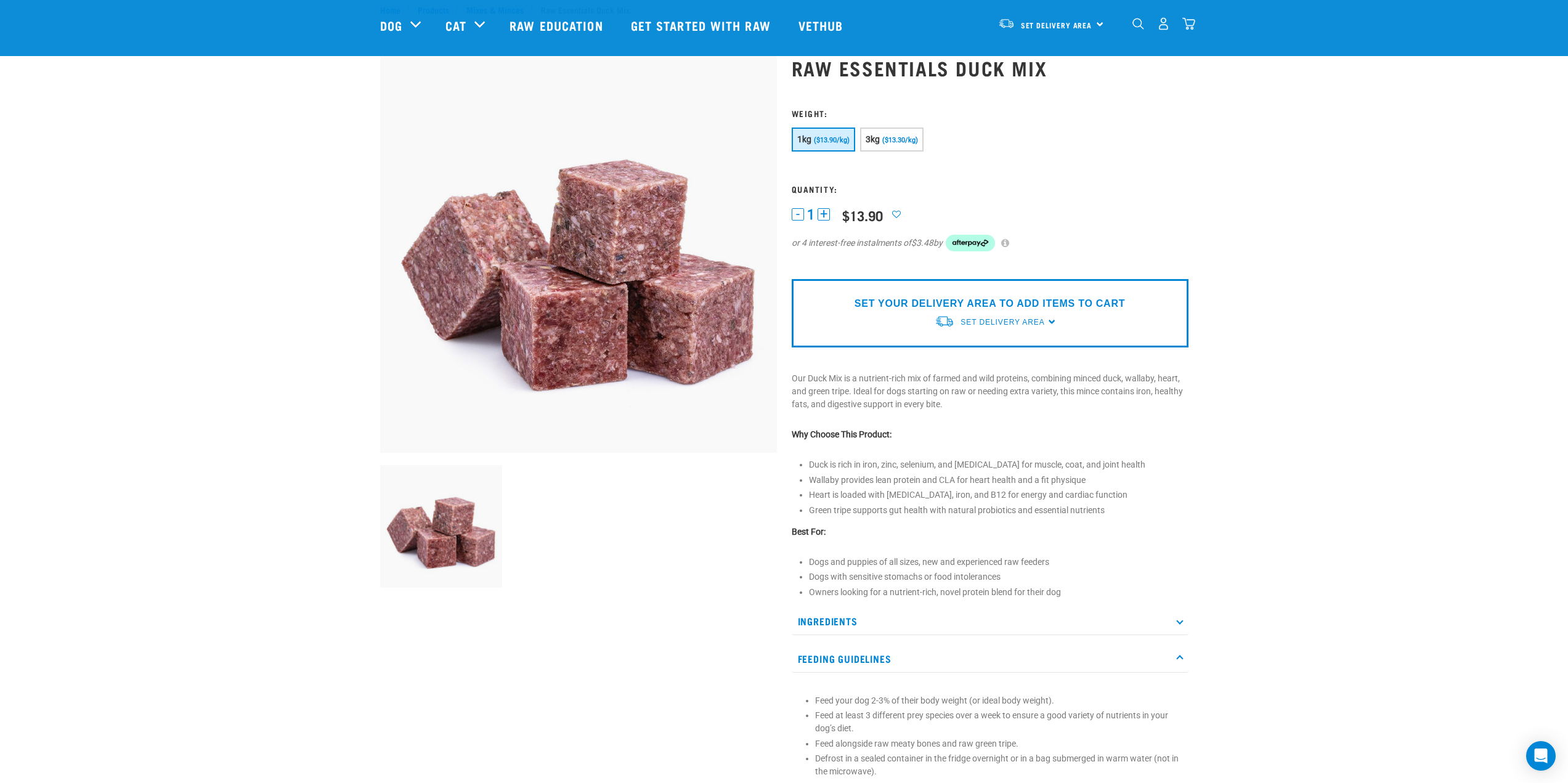
scroll to position [0, 0]
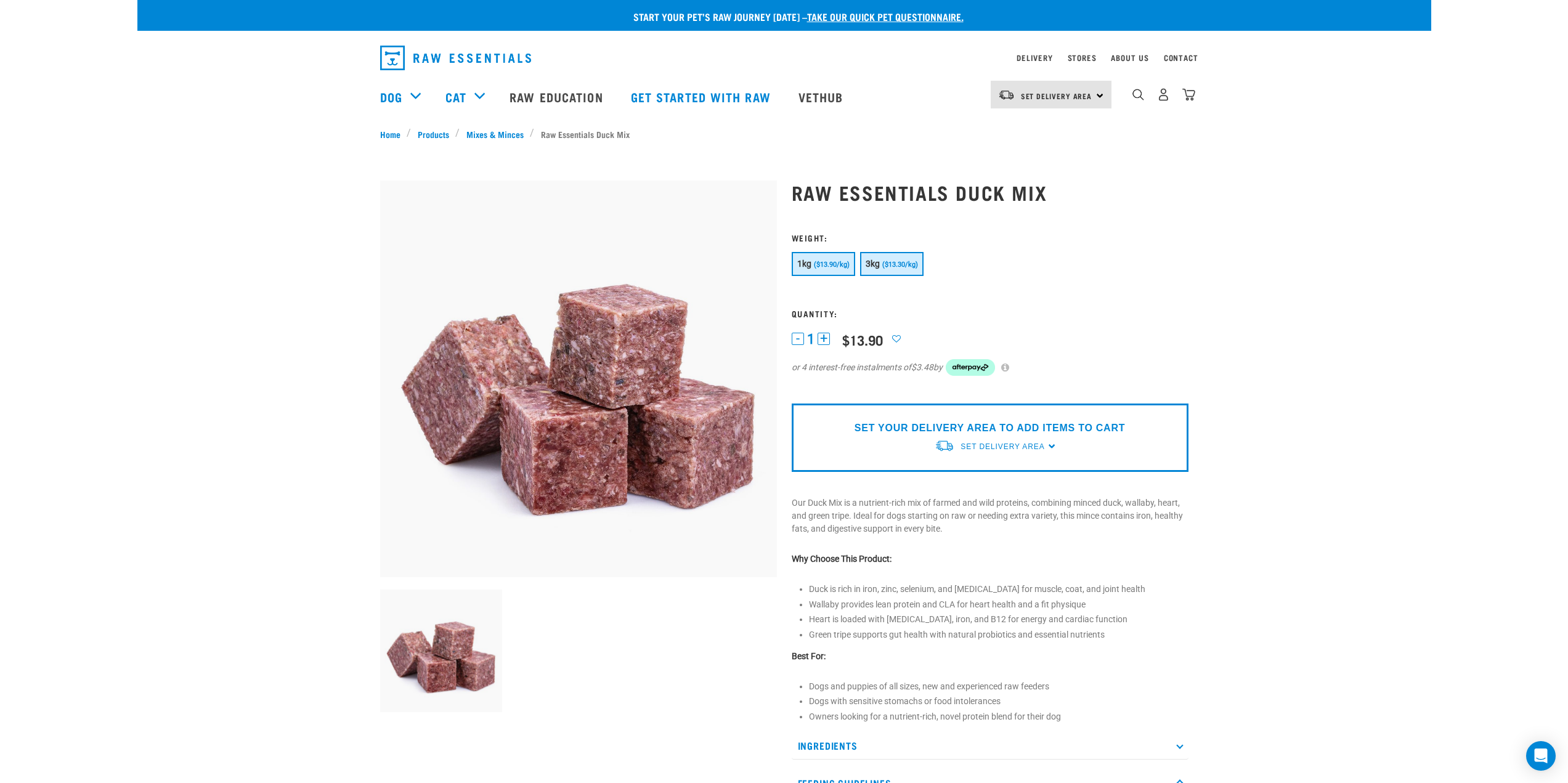
click at [880, 271] on button "3kg ($13.30/kg)" at bounding box center [892, 264] width 63 height 24
